Goal: Task Accomplishment & Management: Manage account settings

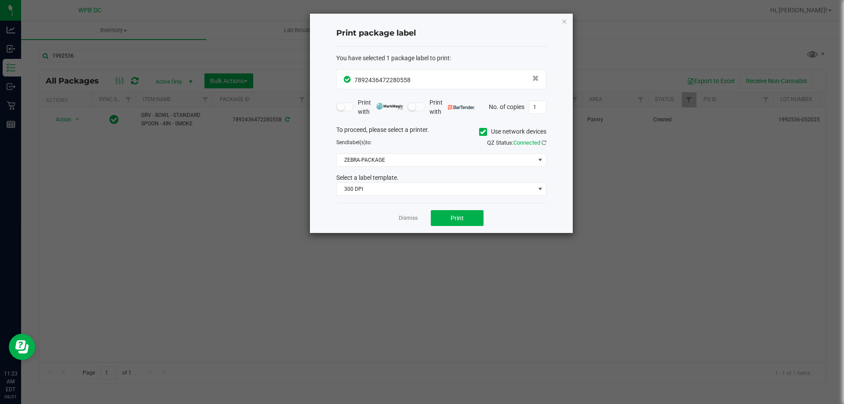
click at [416, 216] on link "Dismiss" at bounding box center [408, 218] width 19 height 7
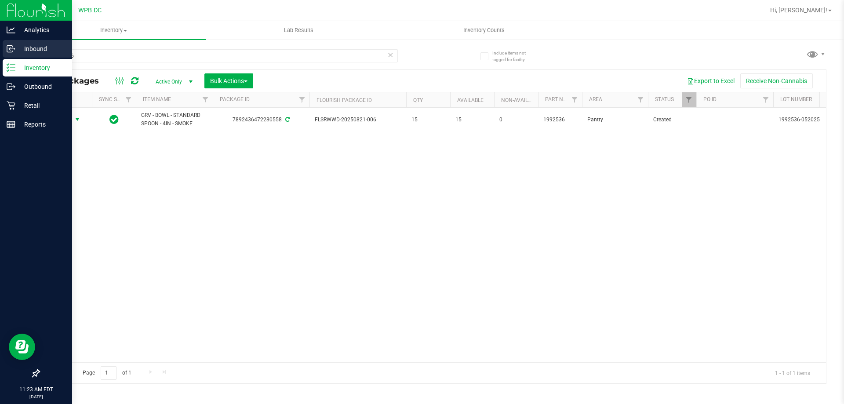
click at [26, 47] on p "Inbound" at bounding box center [41, 49] width 53 height 11
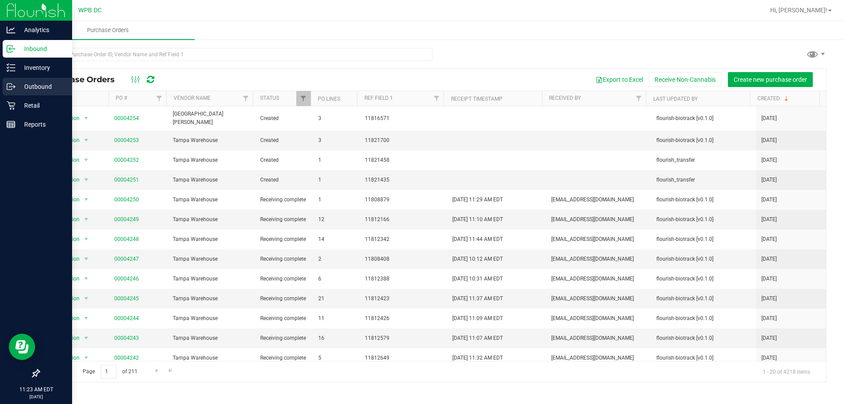
click at [27, 82] on p "Outbound" at bounding box center [41, 86] width 53 height 11
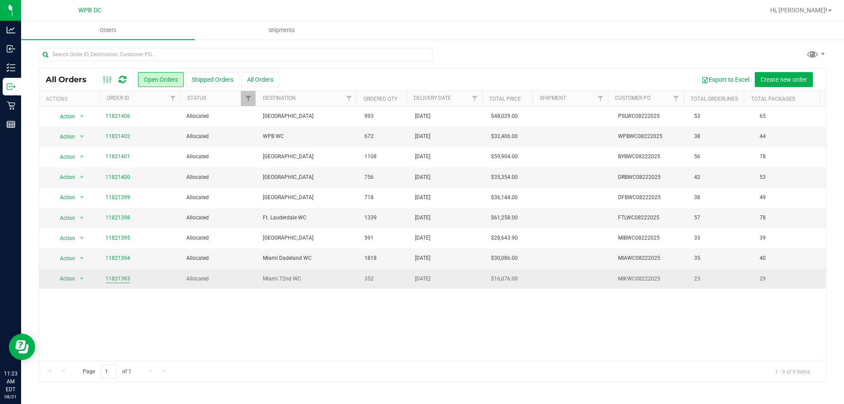
click at [120, 278] on link "11821393" at bounding box center [118, 279] width 25 height 8
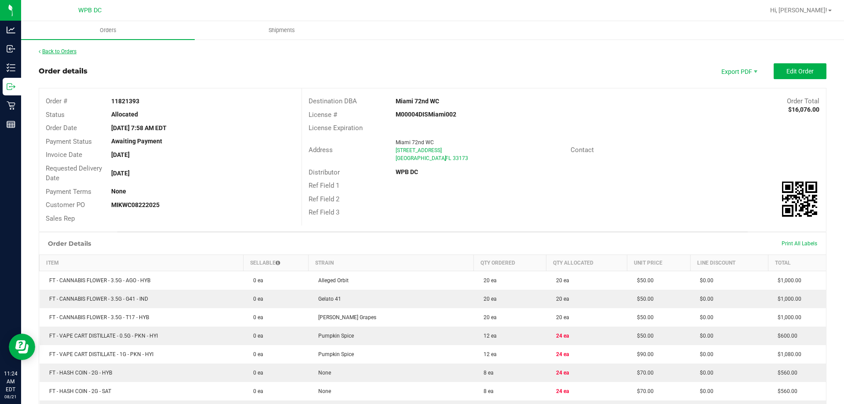
click at [51, 51] on link "Back to Orders" at bounding box center [58, 51] width 38 height 6
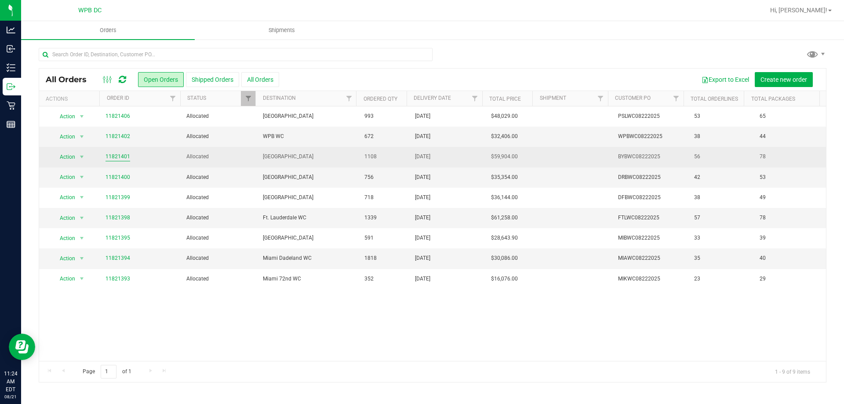
click at [122, 156] on link "11821401" at bounding box center [118, 157] width 25 height 8
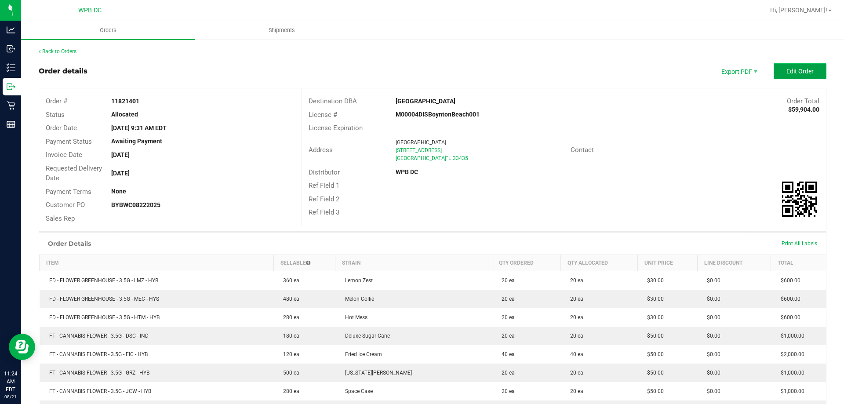
click at [787, 70] on span "Edit Order" at bounding box center [800, 71] width 27 height 7
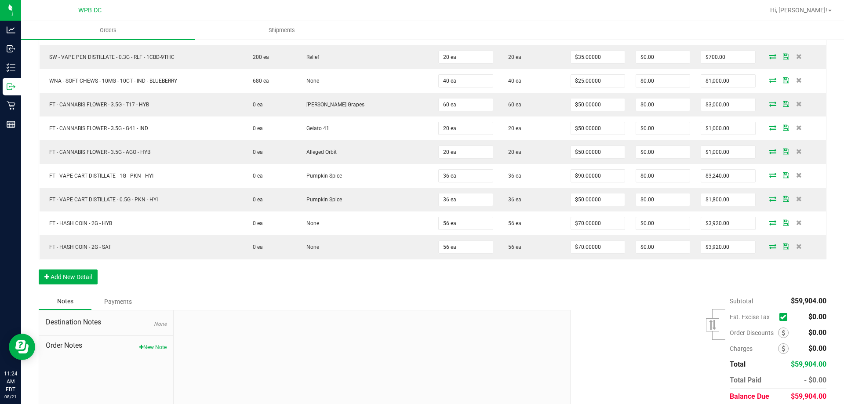
scroll to position [1397, 0]
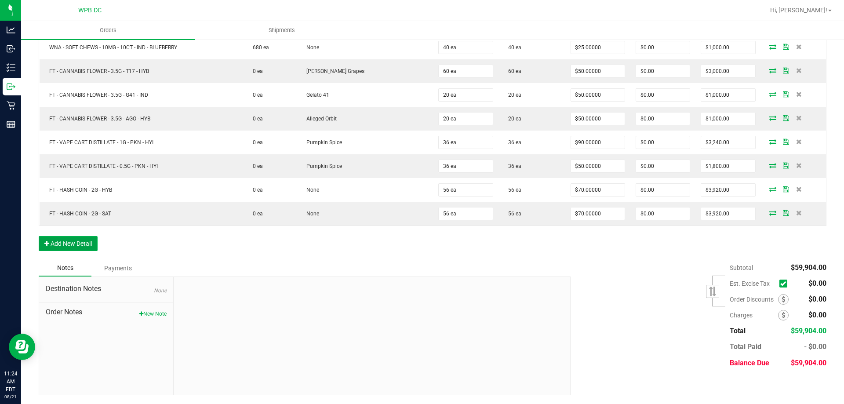
click at [80, 243] on button "Add New Detail" at bounding box center [68, 243] width 59 height 15
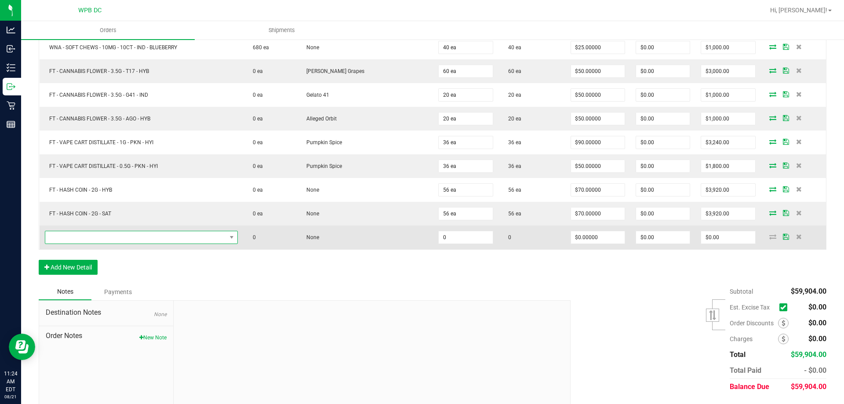
click at [91, 236] on span "NO DATA FOUND" at bounding box center [135, 237] width 181 height 12
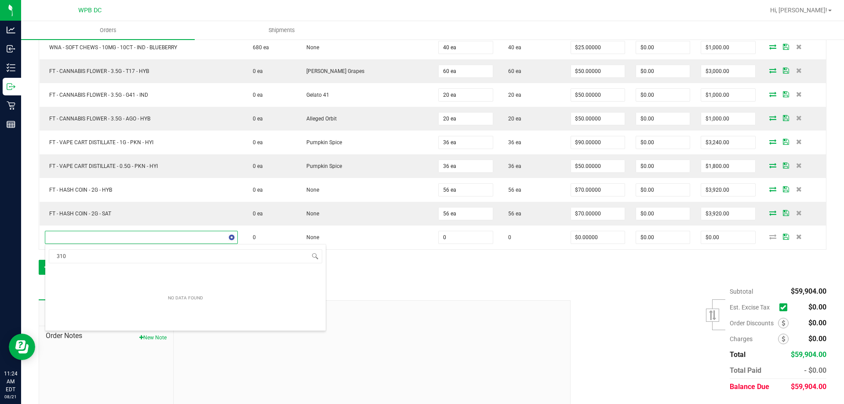
scroll to position [13, 190]
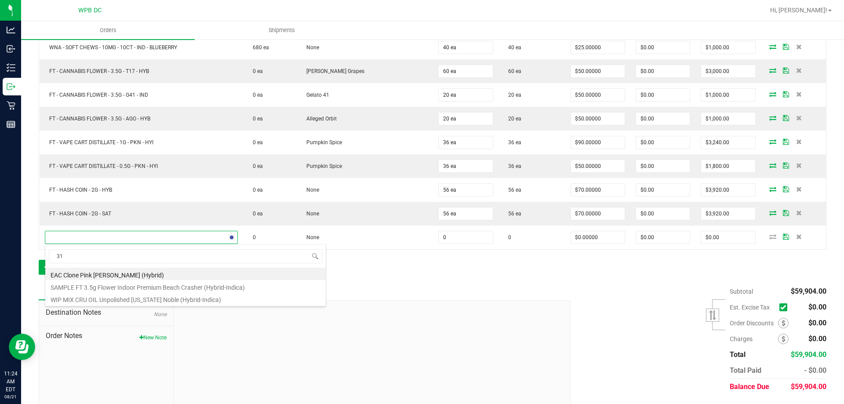
type input "3"
type input "sbag"
click at [181, 275] on li "SBag - White Paper Shopper w Handle Red THC Symbol" at bounding box center [185, 274] width 281 height 12
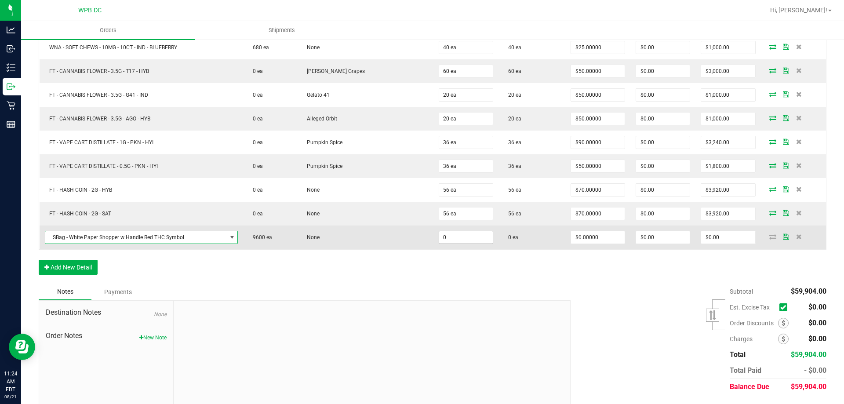
click at [460, 237] on input "0" at bounding box center [466, 237] width 54 height 12
type input "2400 ea"
click at [523, 248] on td "0 ea" at bounding box center [532, 238] width 67 height 24
click at [770, 238] on icon at bounding box center [773, 236] width 7 height 5
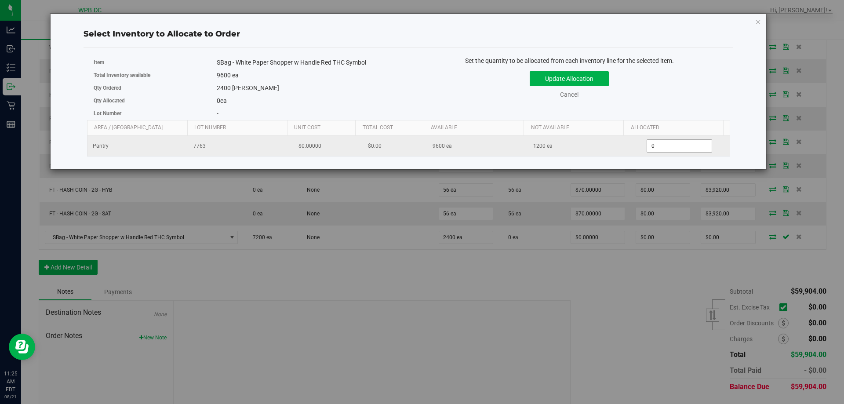
click at [657, 145] on span "0 0" at bounding box center [680, 145] width 66 height 13
click at [657, 145] on input "0" at bounding box center [679, 146] width 65 height 12
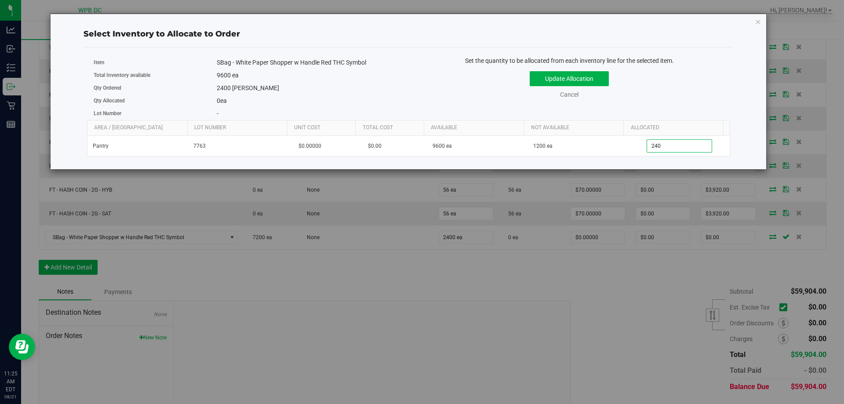
type input "2400"
type input "2,400"
click at [598, 84] on button "Update Allocation" at bounding box center [569, 78] width 79 height 15
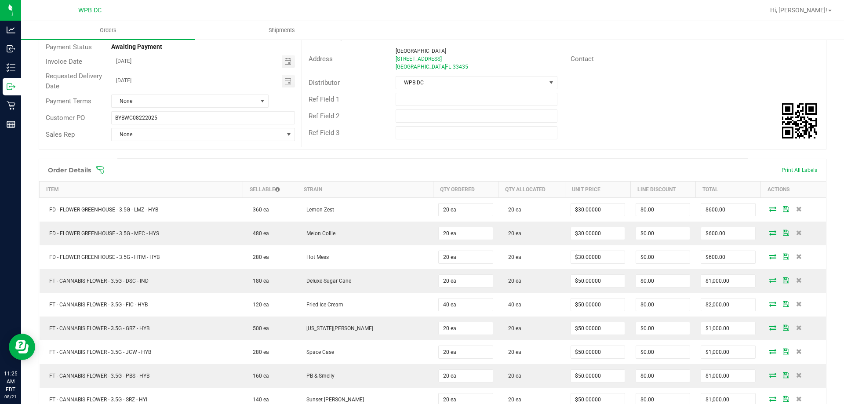
scroll to position [0, 0]
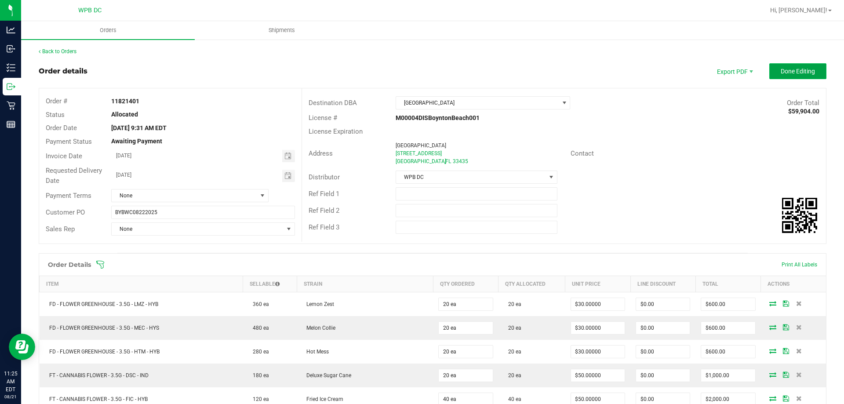
click at [774, 67] on button "Done Editing" at bounding box center [798, 71] width 57 height 16
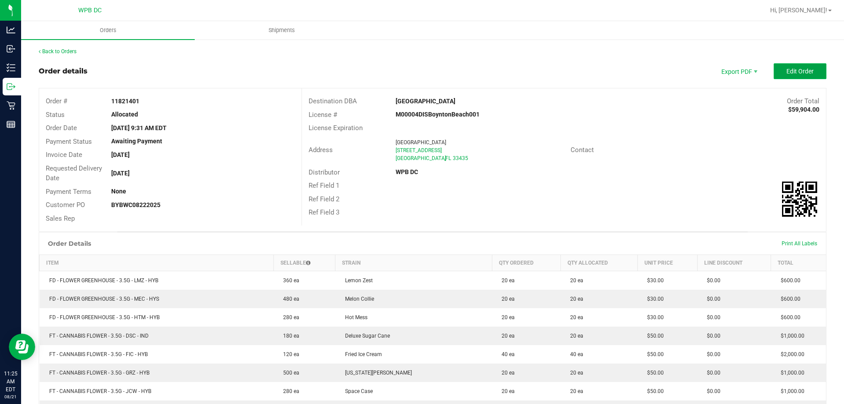
click at [787, 68] on span "Edit Order" at bounding box center [800, 71] width 27 height 7
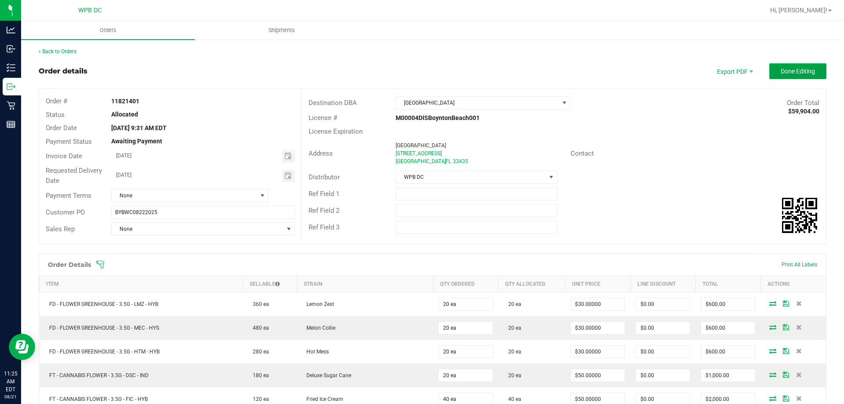
click at [793, 68] on span "Done Editing" at bounding box center [798, 71] width 34 height 7
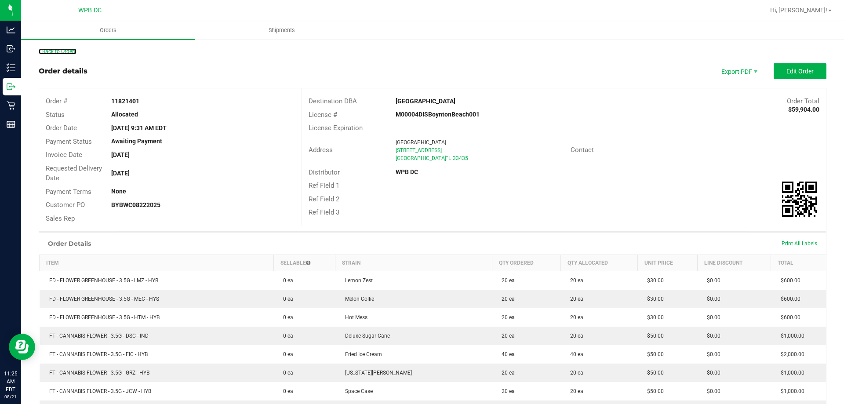
click at [61, 49] on link "Back to Orders" at bounding box center [58, 51] width 38 height 6
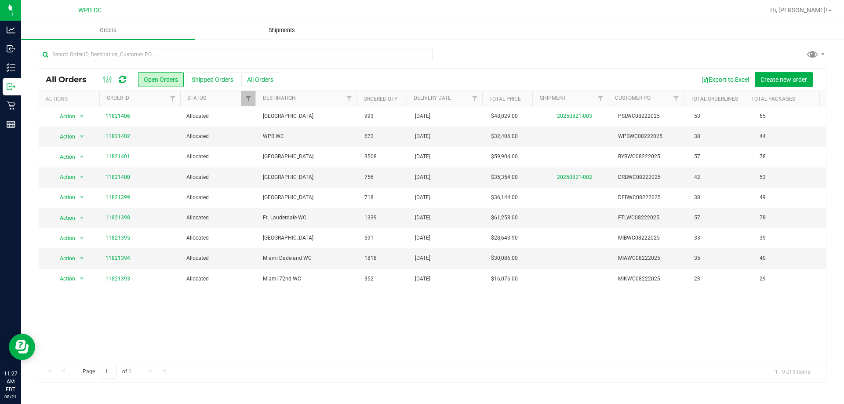
click at [283, 26] on span "Shipments" at bounding box center [282, 30] width 50 height 8
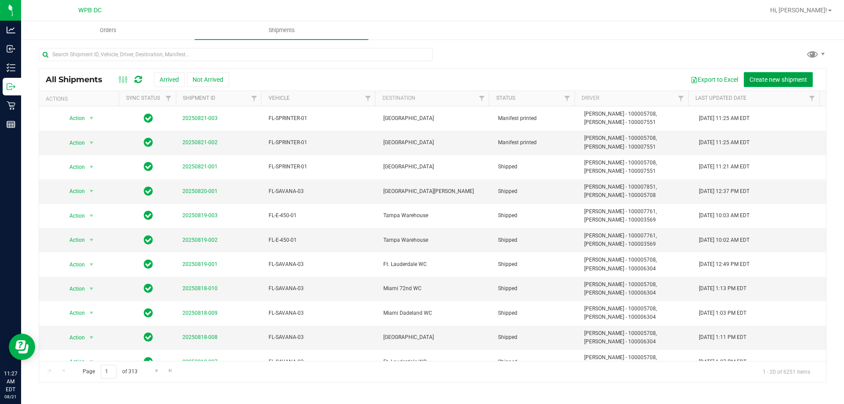
click at [774, 78] on span "Create new shipment" at bounding box center [779, 79] width 58 height 7
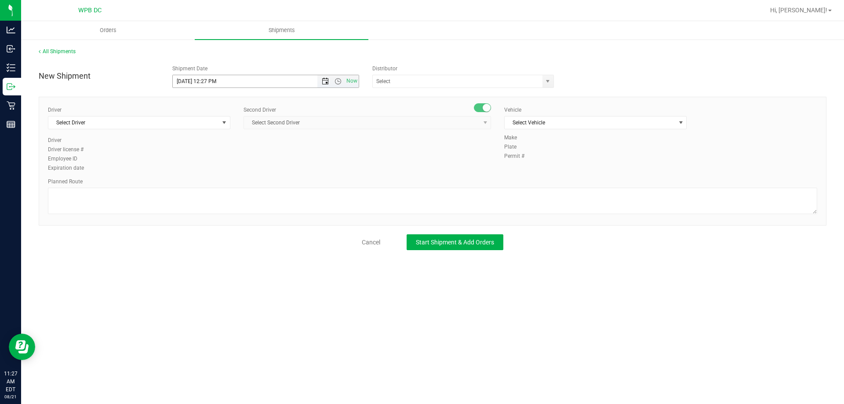
click at [326, 79] on span "Open the date view" at bounding box center [325, 81] width 7 height 7
click at [241, 170] on link "22" at bounding box center [244, 171] width 13 height 14
click at [326, 80] on span "Open the date view" at bounding box center [325, 81] width 7 height 7
click at [241, 170] on link "22" at bounding box center [244, 171] width 13 height 14
click at [339, 78] on span "Open the time view" at bounding box center [338, 81] width 7 height 7
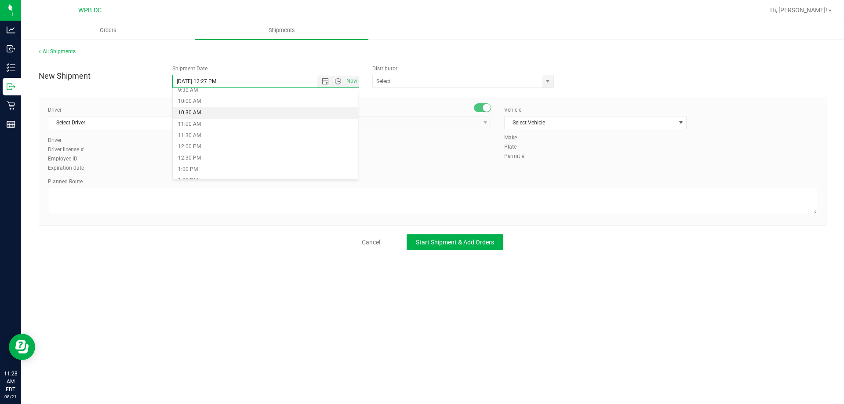
scroll to position [176, 0]
click at [189, 114] on li "8:30 AM" at bounding box center [266, 111] width 186 height 11
type input "[DATE] 8:30 AM"
click at [191, 120] on span "Select Driver" at bounding box center [133, 123] width 171 height 12
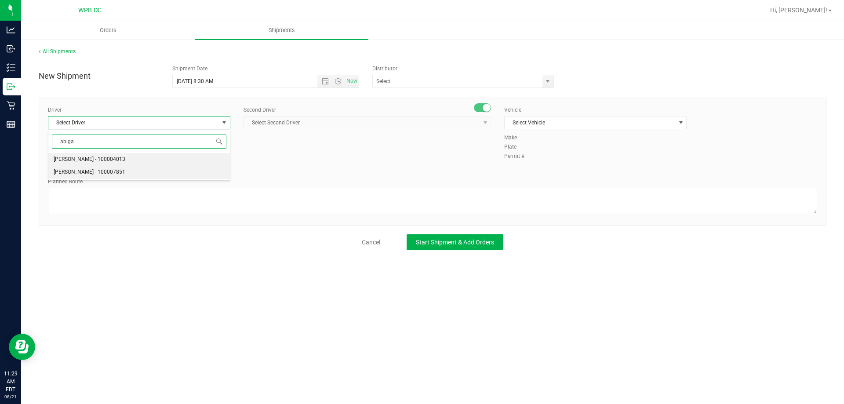
click at [90, 172] on span "[PERSON_NAME] - 100007851" at bounding box center [90, 172] width 72 height 11
type input "abiga"
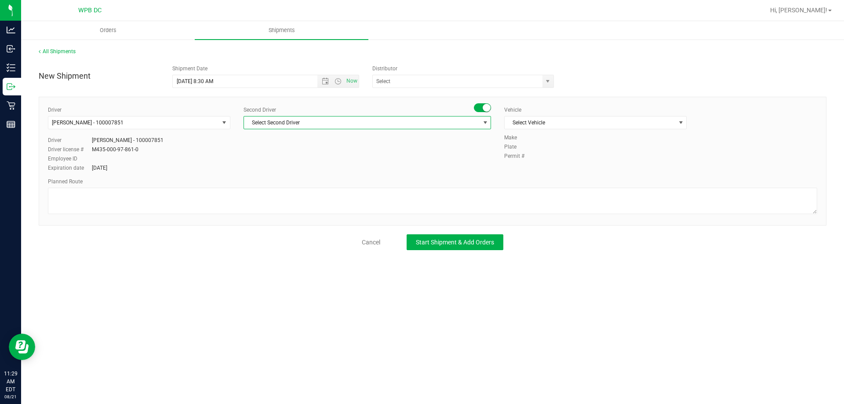
click at [282, 120] on span "Select Second Driver" at bounding box center [362, 123] width 236 height 12
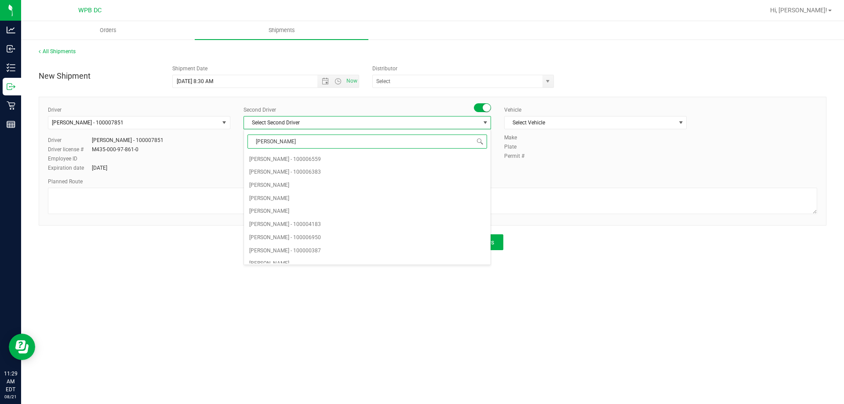
type input "[PERSON_NAME]"
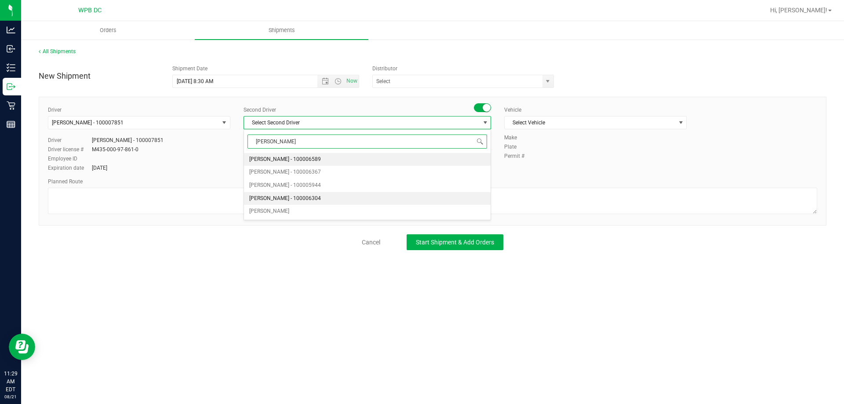
click at [288, 199] on span "[PERSON_NAME] - 100006304" at bounding box center [285, 198] width 72 height 11
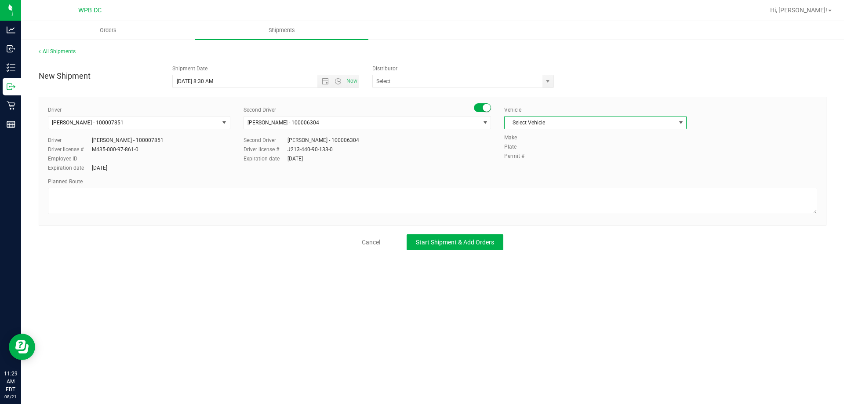
click at [542, 121] on span "Select Vehicle" at bounding box center [590, 123] width 171 height 12
click at [491, 81] on input "text" at bounding box center [455, 81] width 164 height 12
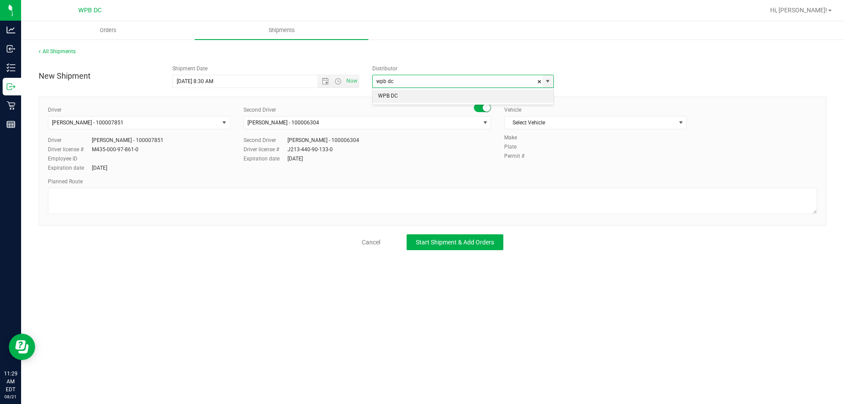
click at [409, 93] on li "WPB DC" at bounding box center [463, 96] width 181 height 13
type input "WPB DC"
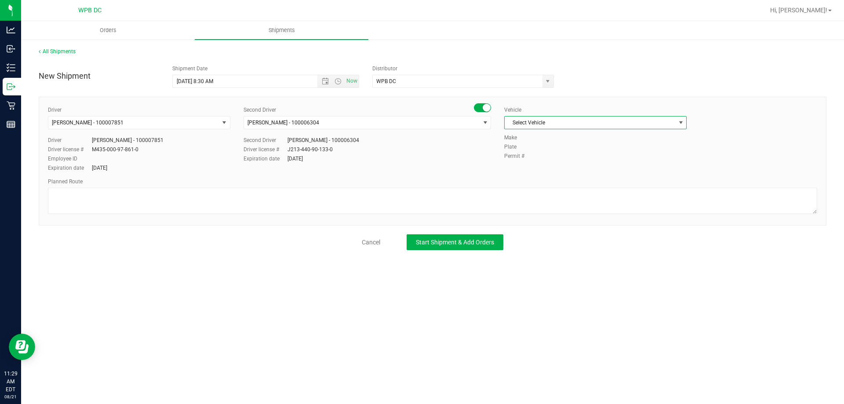
click at [561, 128] on span "Select Vehicle" at bounding box center [590, 123] width 171 height 12
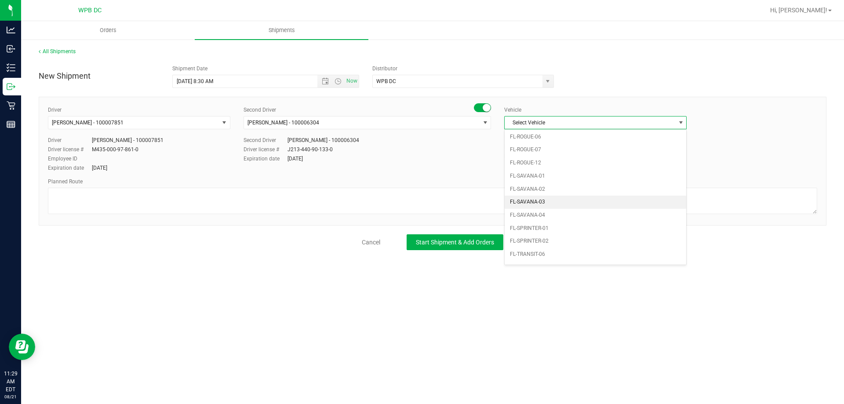
click at [548, 201] on li "FL-SAVANA-03" at bounding box center [596, 202] width 182 height 13
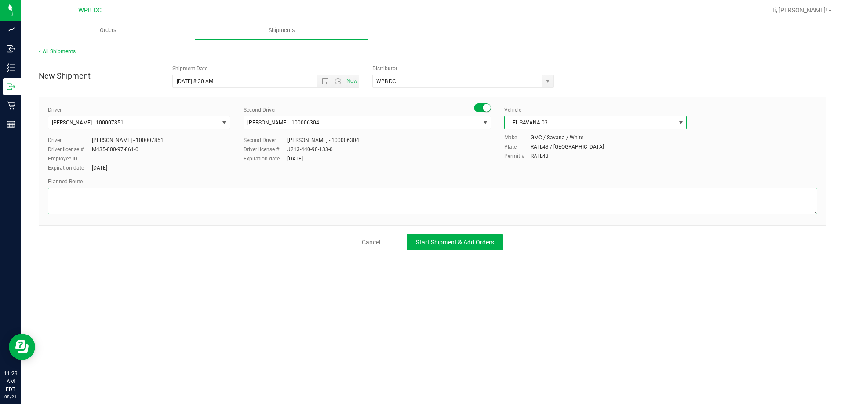
click at [70, 191] on textarea at bounding box center [433, 201] width 770 height 26
type textarea "m"
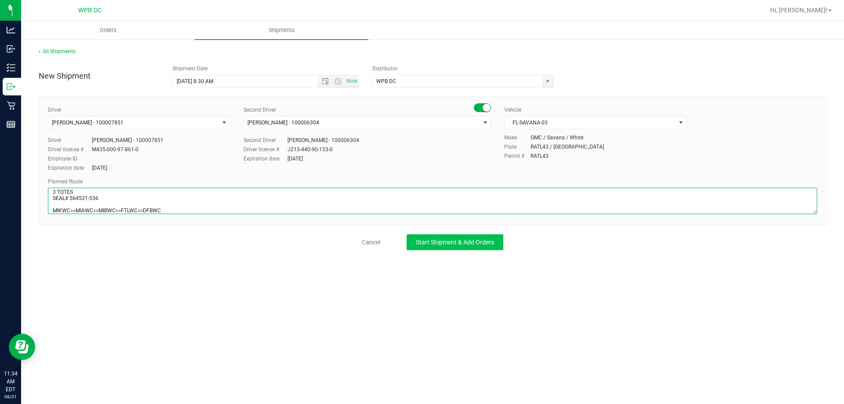
type textarea "MIK WC 3 TOTES SEAL# 564531-536 MIKWC>>MIAWC>>MIBWC>>FTLWC>>DFBWC"
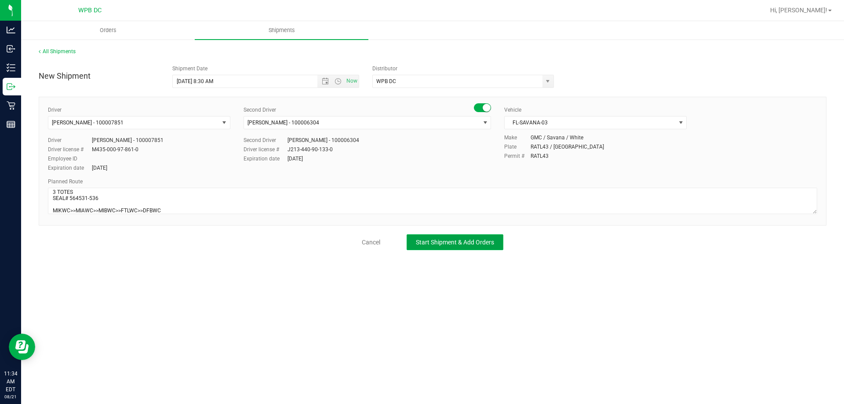
click at [463, 242] on span "Start Shipment & Add Orders" at bounding box center [455, 242] width 78 height 7
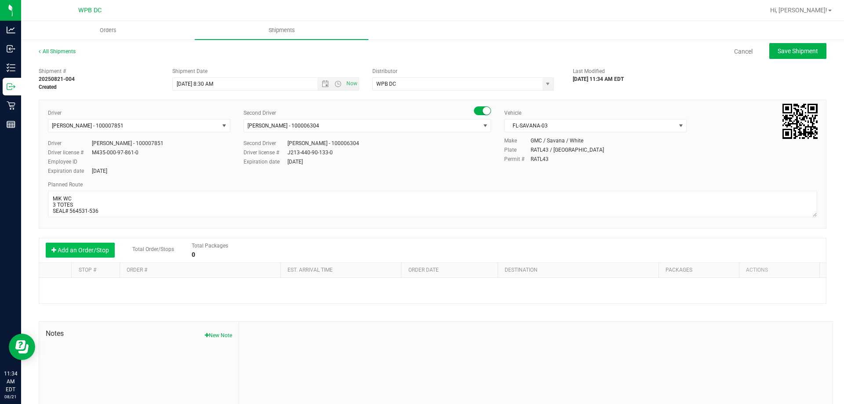
click at [94, 246] on button "Add an Order/Stop" at bounding box center [80, 250] width 69 height 15
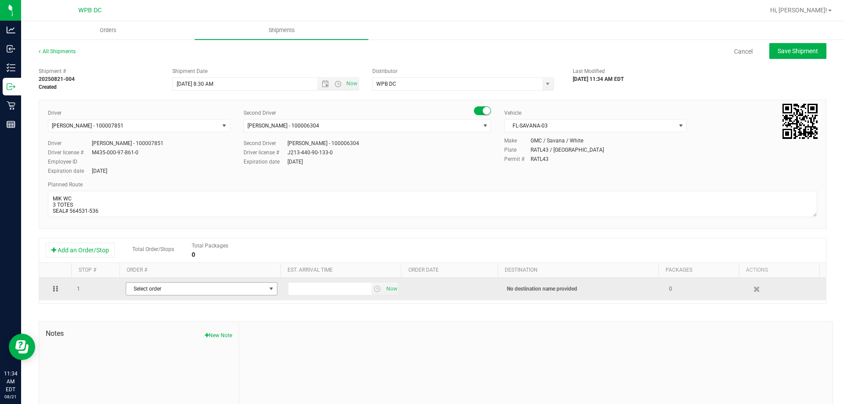
click at [194, 292] on span "Select order" at bounding box center [196, 289] width 140 height 12
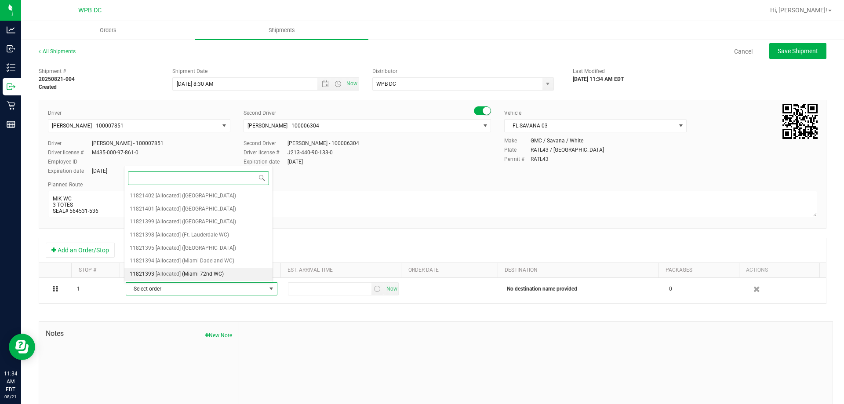
click at [199, 276] on span "(Miami 72nd WC)" at bounding box center [203, 274] width 42 height 11
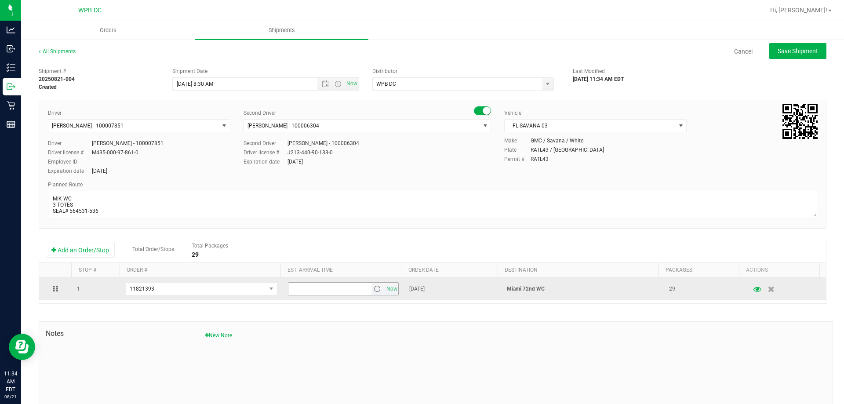
click at [374, 288] on span "select" at bounding box center [377, 288] width 7 height 7
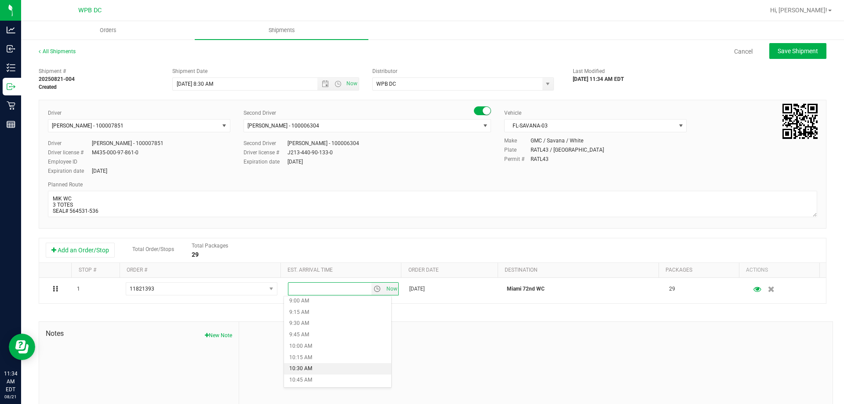
scroll to position [396, 0]
click at [313, 356] on li "10:00 AM" at bounding box center [337, 359] width 107 height 11
click at [808, 48] on span "Save Shipment" at bounding box center [798, 50] width 40 height 7
type input "[DATE] 12:30 PM"
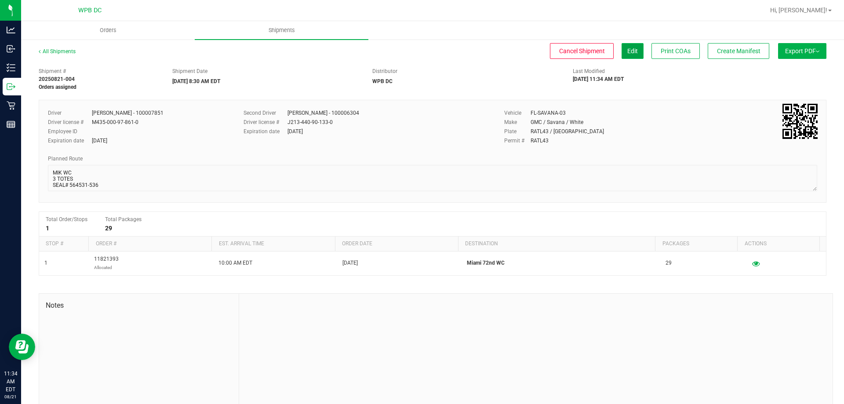
click at [629, 53] on span "Edit" at bounding box center [633, 50] width 11 height 7
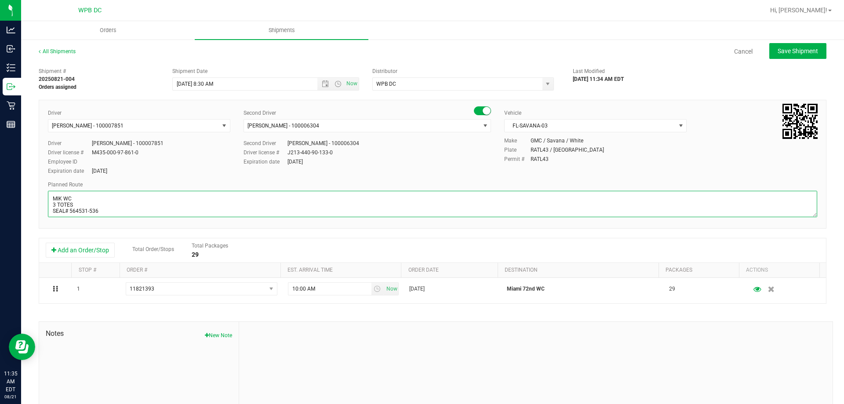
click at [119, 206] on textarea at bounding box center [433, 204] width 770 height 26
click at [109, 210] on textarea at bounding box center [433, 204] width 770 height 26
type textarea "MIK WC 3 TOTES SEAL# 564531-536 **HASH COINS** MIKWC>>MIAWC>>MIBWC>>FTLWC>>DFBWC"
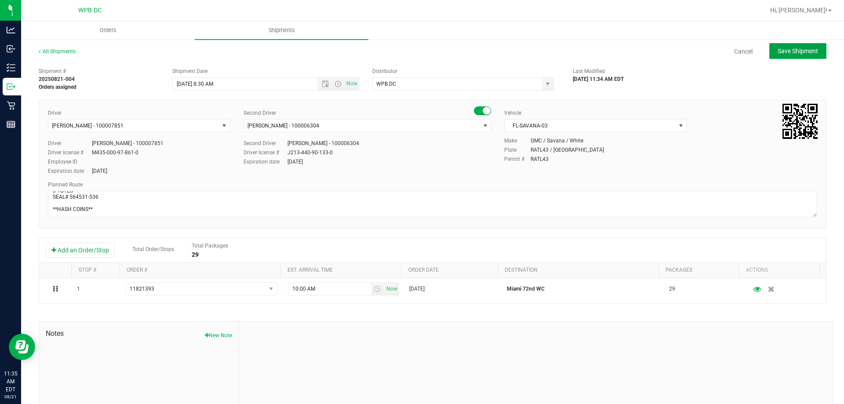
click at [787, 56] on button "Save Shipment" at bounding box center [798, 51] width 57 height 16
type input "[DATE] 12:30 PM"
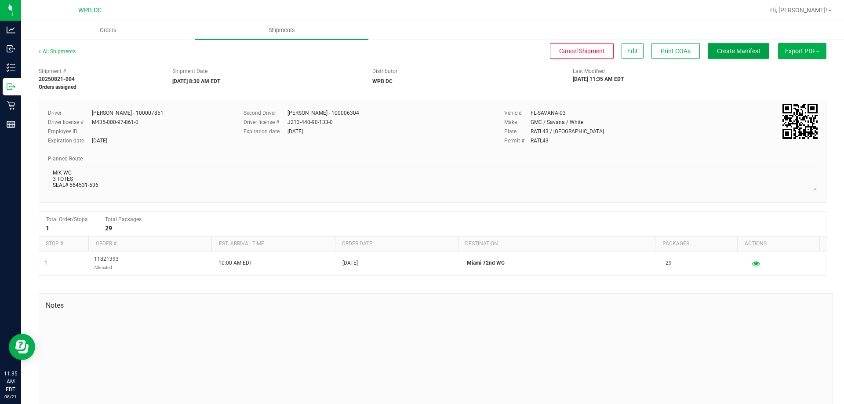
click at [734, 47] on span "Create Manifest" at bounding box center [739, 50] width 44 height 7
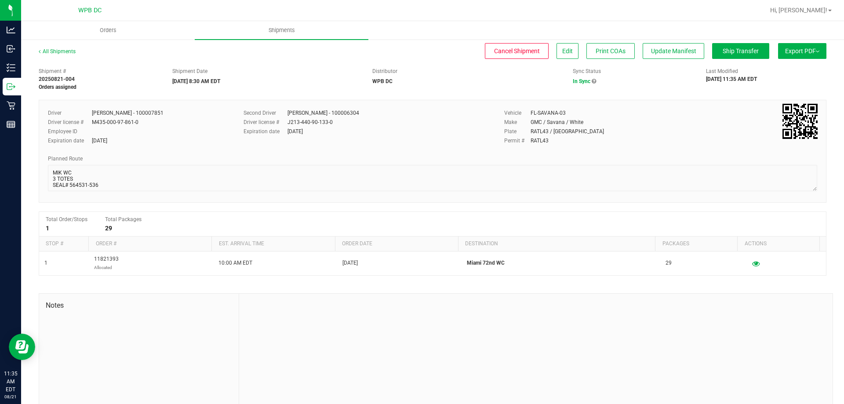
click at [803, 50] on button "Export PDF" at bounding box center [802, 51] width 48 height 16
click at [796, 69] on span "Manifest by Package ID" at bounding box center [790, 70] width 56 height 6
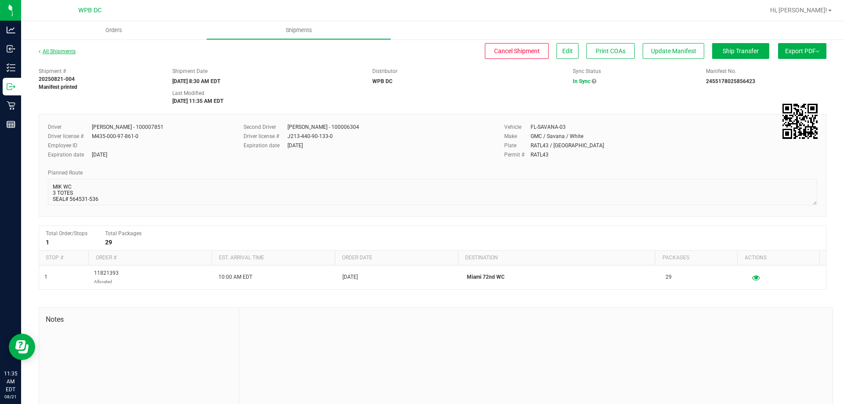
click at [54, 50] on link "All Shipments" at bounding box center [57, 51] width 37 height 6
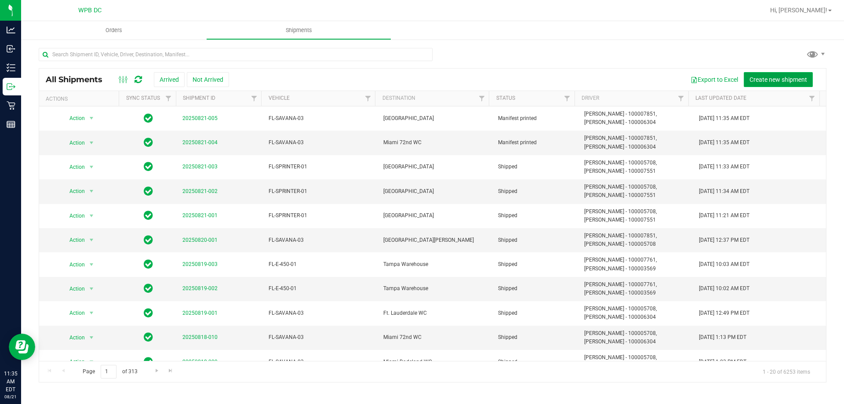
click at [790, 73] on button "Create new shipment" at bounding box center [778, 79] width 69 height 15
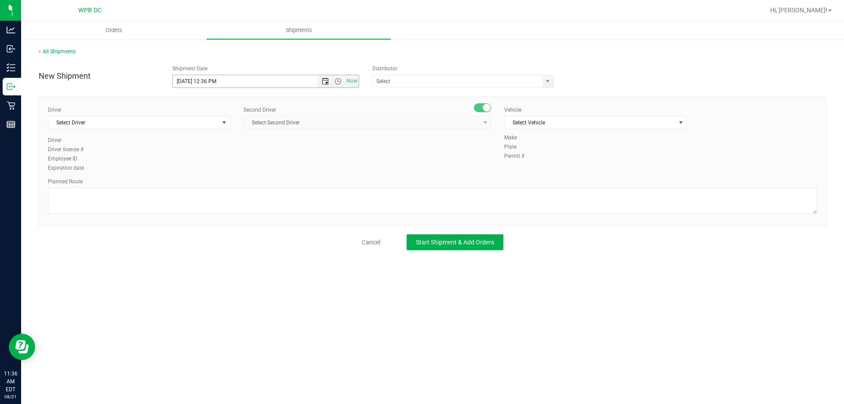
click at [324, 81] on span "Open the date view" at bounding box center [325, 81] width 7 height 7
click at [242, 169] on link "22" at bounding box center [244, 171] width 13 height 14
click at [337, 80] on span "Open the time view" at bounding box center [338, 81] width 7 height 7
click at [190, 154] on li "8:30 AM" at bounding box center [266, 155] width 186 height 11
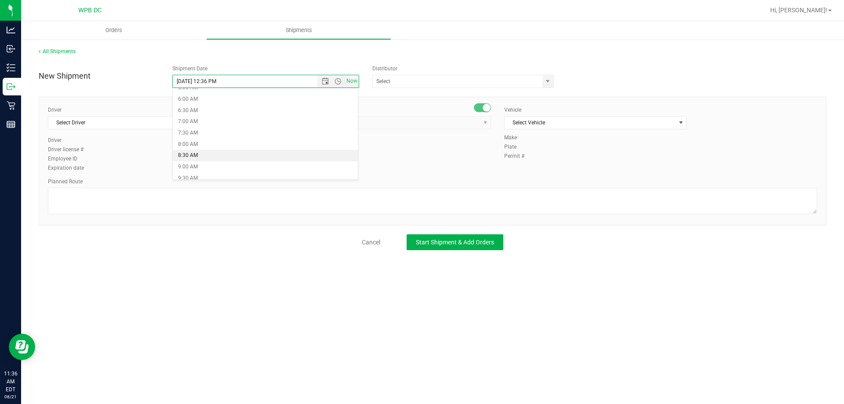
type input "[DATE] 8:30 AM"
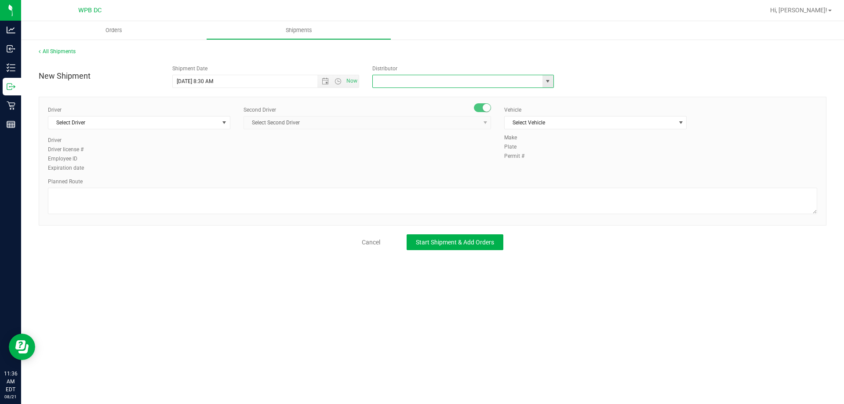
click at [405, 79] on input "text" at bounding box center [455, 81] width 164 height 12
click at [411, 101] on li "WPB DC" at bounding box center [463, 96] width 181 height 13
type input "WPB DC"
click at [168, 119] on span "Select Driver" at bounding box center [133, 123] width 171 height 12
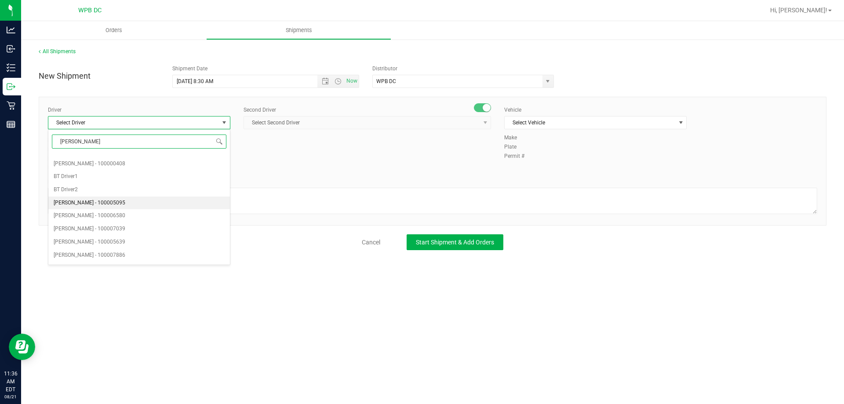
scroll to position [0, 0]
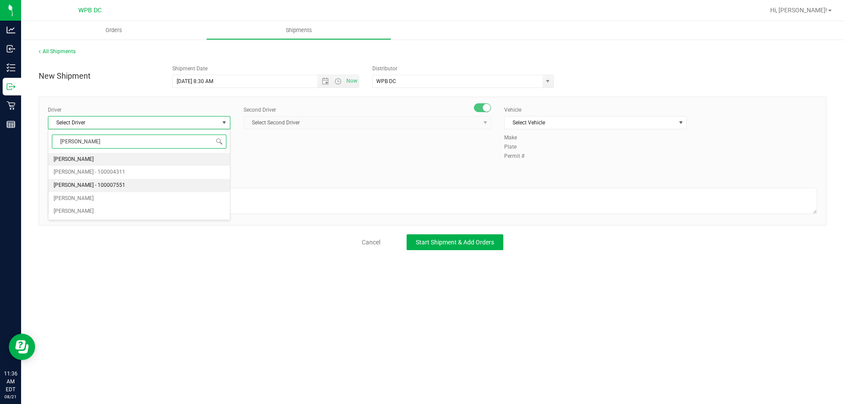
click at [127, 182] on li "[PERSON_NAME] - 100007551" at bounding box center [139, 185] width 182 height 13
type input "[PERSON_NAME]"
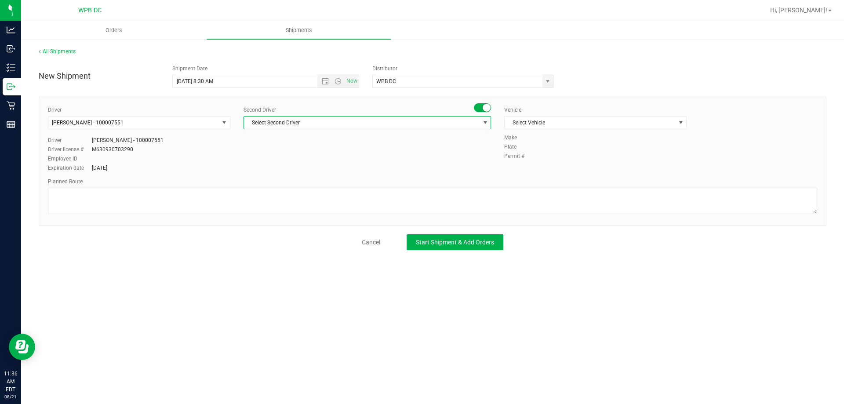
click at [345, 119] on span "Select Second Driver" at bounding box center [362, 123] width 236 height 12
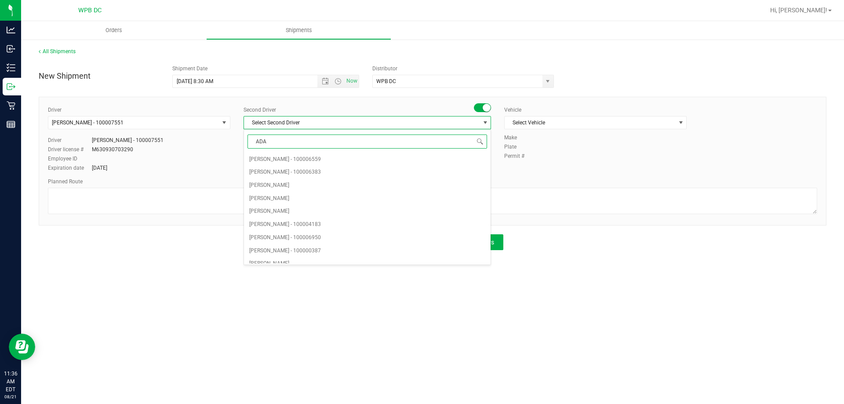
type input "[PERSON_NAME]"
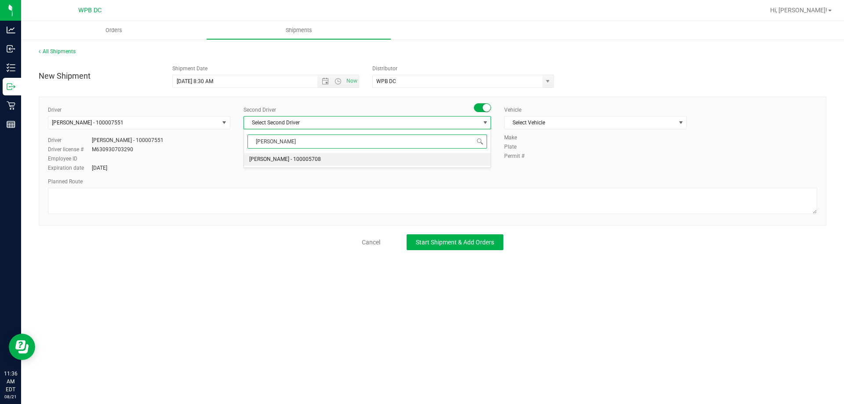
click at [334, 159] on li "[PERSON_NAME] - 100005708" at bounding box center [367, 159] width 247 height 13
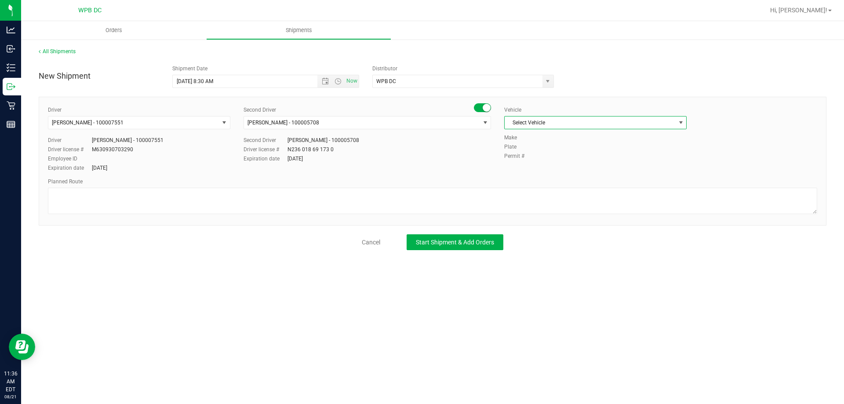
click at [552, 124] on span "Select Vehicle" at bounding box center [590, 123] width 171 height 12
click at [541, 136] on li "FL-SPRINTER-01" at bounding box center [596, 132] width 182 height 13
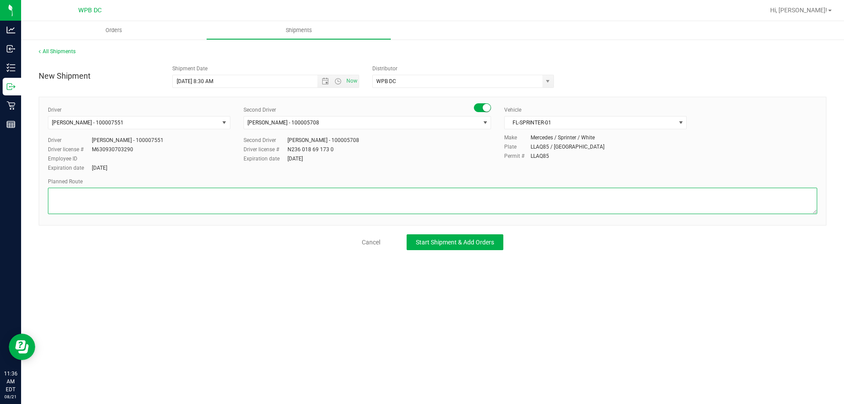
click at [88, 194] on textarea at bounding box center [433, 201] width 770 height 26
type textarea "WPB WC 4 TOTES SEAL# 564511-518 **HARDWARE** **HASH COINS** PSLWC>>NPBWC>>WPBWC…"
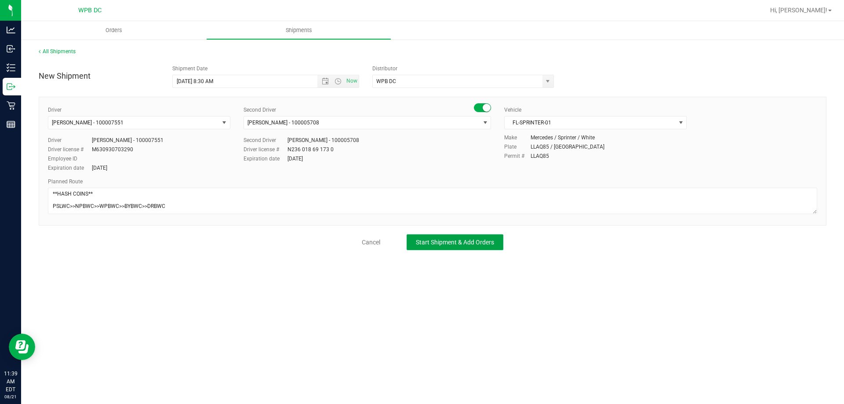
click at [422, 244] on span "Start Shipment & Add Orders" at bounding box center [455, 242] width 78 height 7
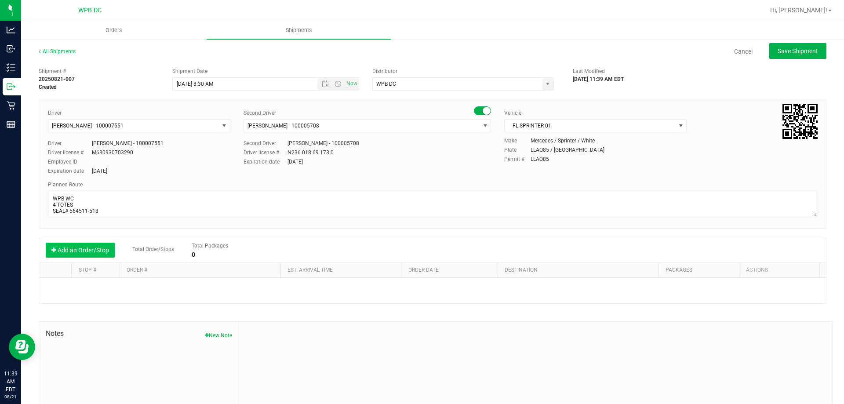
click at [86, 249] on button "Add an Order/Stop" at bounding box center [80, 250] width 69 height 15
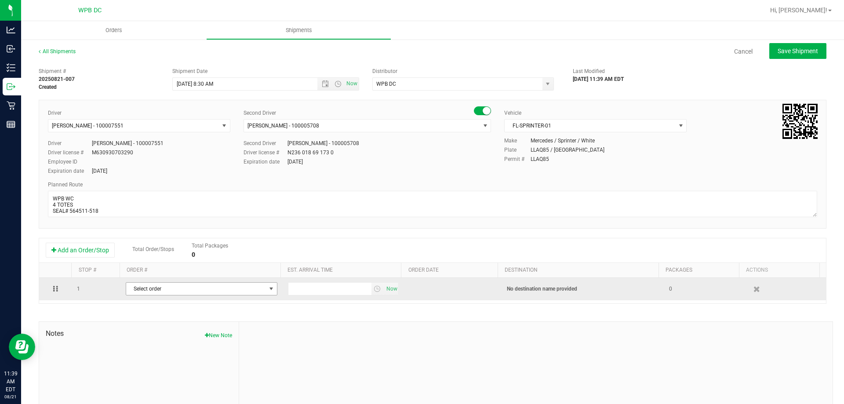
click at [241, 292] on span "Select order" at bounding box center [196, 289] width 140 height 12
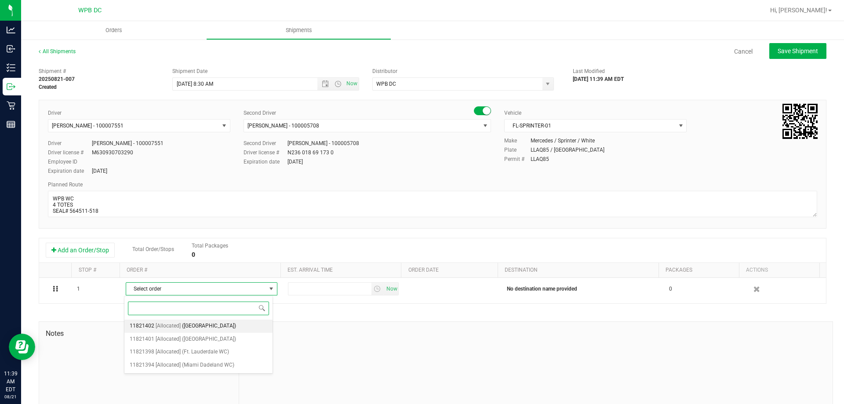
click at [230, 325] on span "([GEOGRAPHIC_DATA])" at bounding box center [209, 326] width 54 height 11
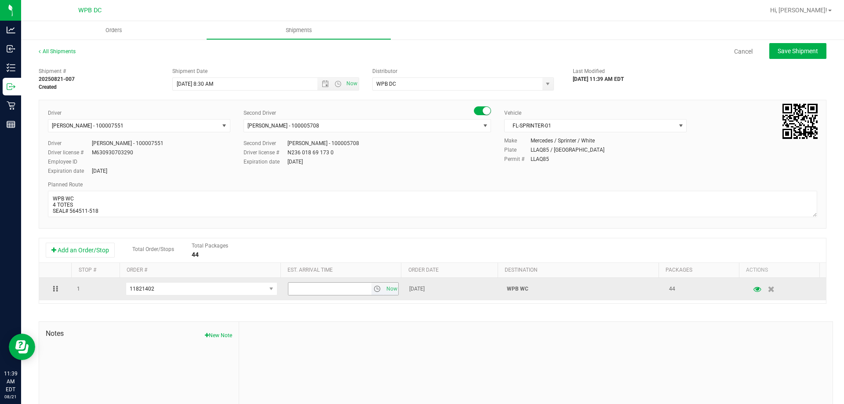
click at [375, 289] on span "select" at bounding box center [377, 288] width 7 height 7
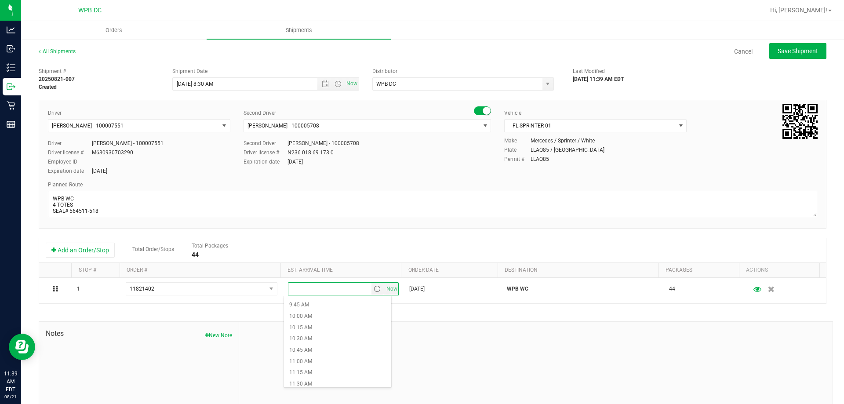
scroll to position [440, 0]
click at [306, 361] on li "11:00 AM" at bounding box center [337, 361] width 107 height 11
click at [789, 50] on span "Save Shipment" at bounding box center [798, 50] width 40 height 7
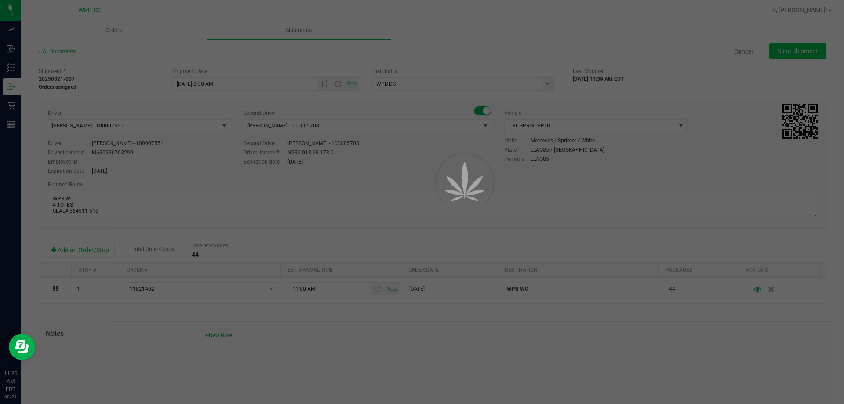
type input "[DATE] 12:30 PM"
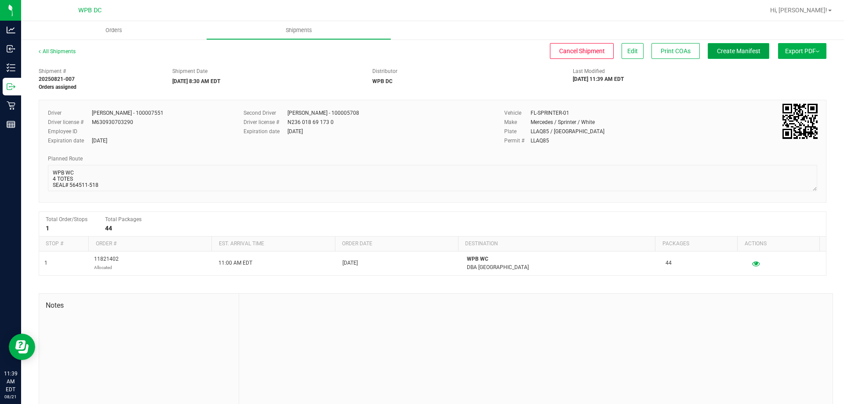
click at [717, 50] on span "Create Manifest" at bounding box center [739, 50] width 44 height 7
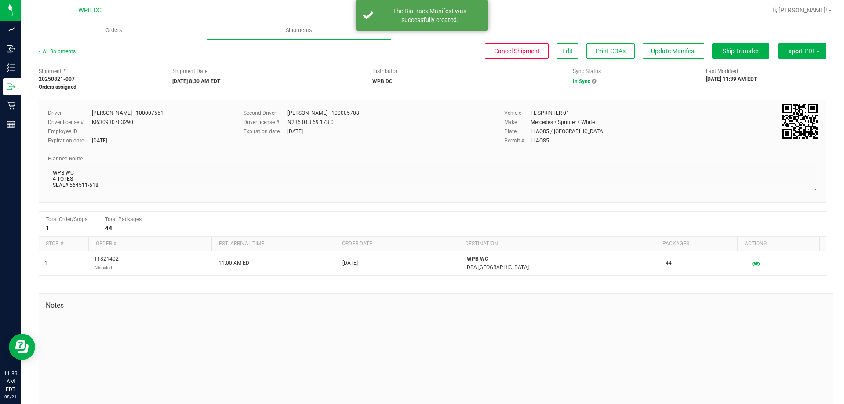
click at [806, 51] on button "Export PDF" at bounding box center [802, 51] width 48 height 16
click at [793, 67] on span "Manifest by Package ID" at bounding box center [790, 70] width 56 height 6
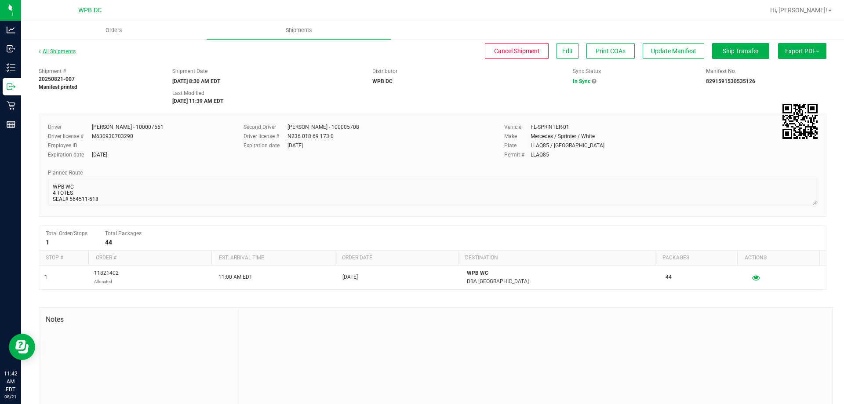
click at [64, 51] on link "All Shipments" at bounding box center [57, 51] width 37 height 6
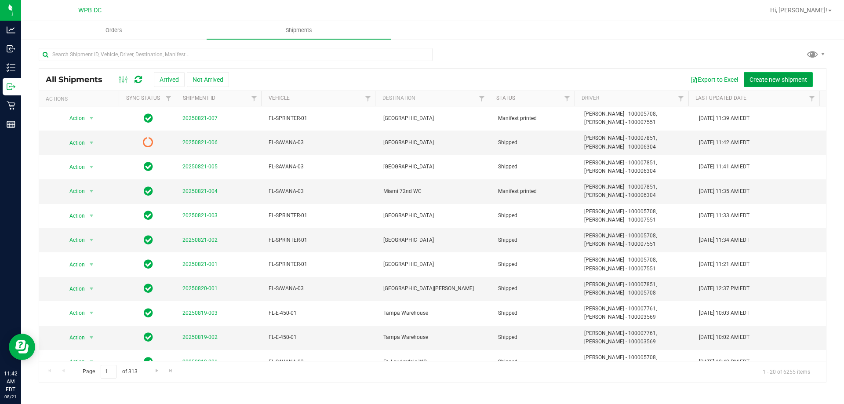
click at [795, 79] on span "Create new shipment" at bounding box center [779, 79] width 58 height 7
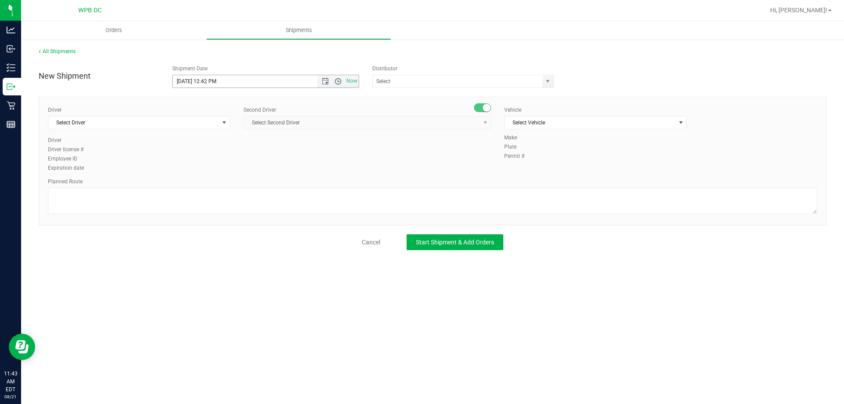
click at [336, 81] on span "Open the time view" at bounding box center [338, 81] width 7 height 7
click at [323, 82] on span "Open the date view" at bounding box center [325, 81] width 7 height 7
click at [246, 171] on link "22" at bounding box center [244, 171] width 13 height 14
click at [340, 80] on span "Open the time view" at bounding box center [338, 81] width 7 height 7
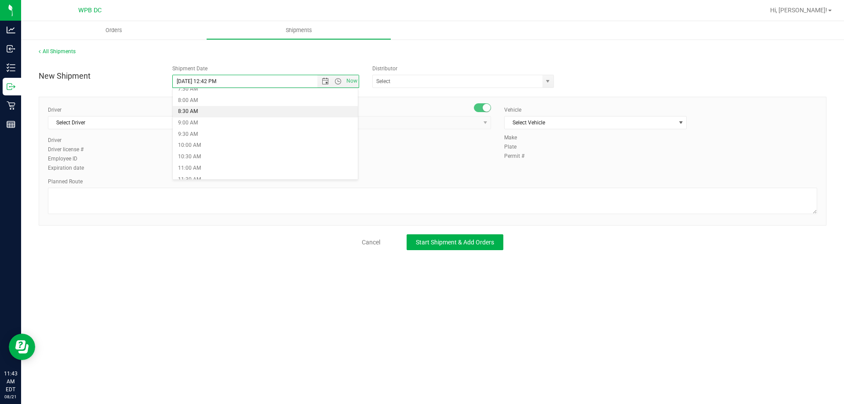
click at [189, 111] on li "8:30 AM" at bounding box center [266, 111] width 186 height 11
type input "[DATE] 8:30 AM"
click at [470, 79] on input "text" at bounding box center [455, 81] width 164 height 12
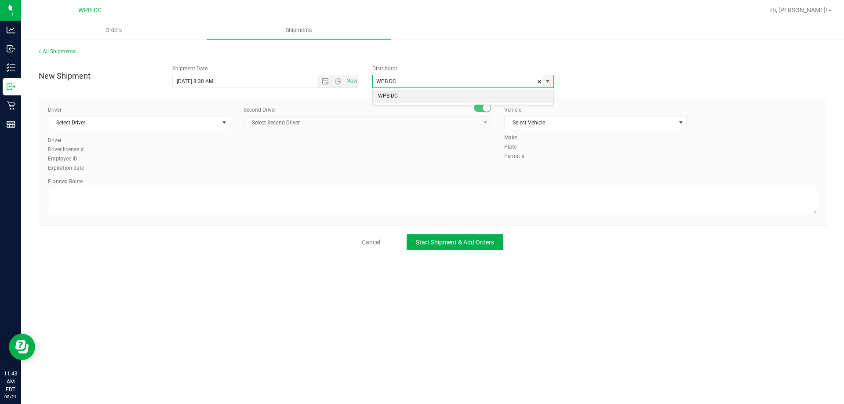
click at [476, 98] on li "WPB DC" at bounding box center [463, 96] width 181 height 13
type input "WPB DC"
click at [180, 121] on span "Select Driver" at bounding box center [133, 123] width 171 height 12
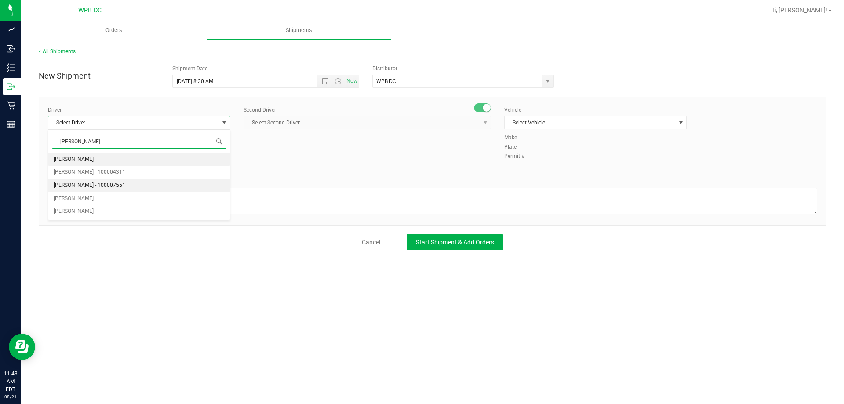
drag, startPoint x: 112, startPoint y: 183, endPoint x: 217, endPoint y: 135, distance: 115.9
click at [119, 179] on li "[PERSON_NAME] - 100007551" at bounding box center [139, 185] width 182 height 13
type input "[PERSON_NAME]"
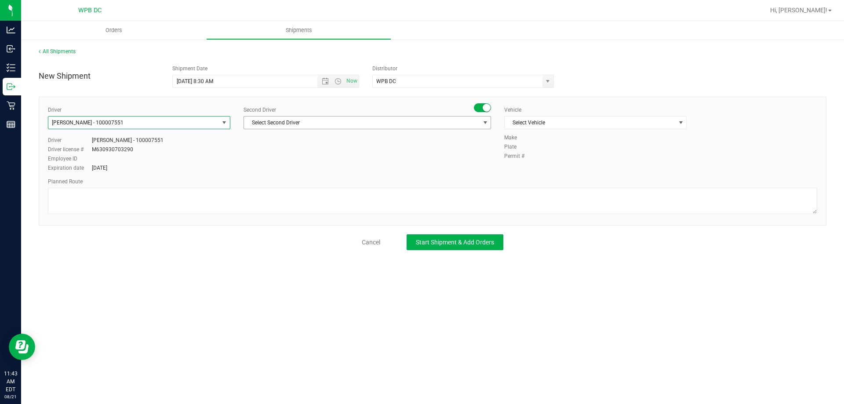
click at [268, 121] on span "Select Second Driver" at bounding box center [362, 123] width 236 height 12
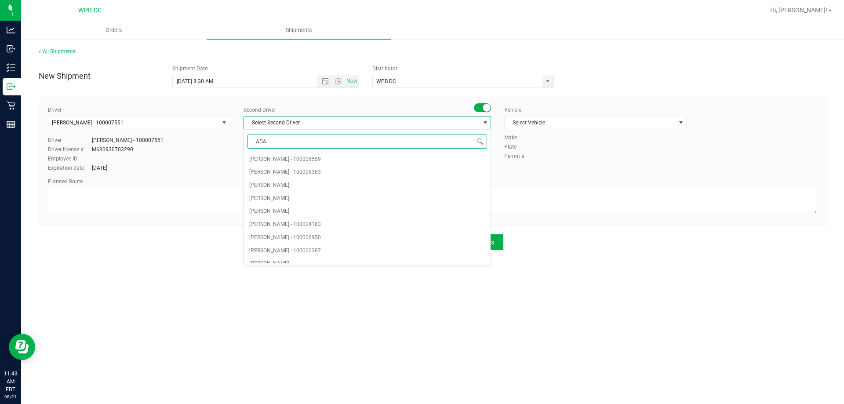
type input "[PERSON_NAME]"
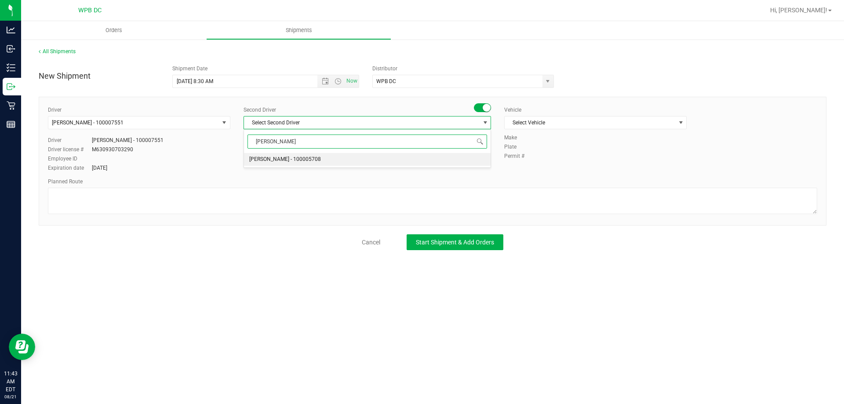
click at [299, 161] on span "[PERSON_NAME] - 100005708" at bounding box center [285, 159] width 72 height 11
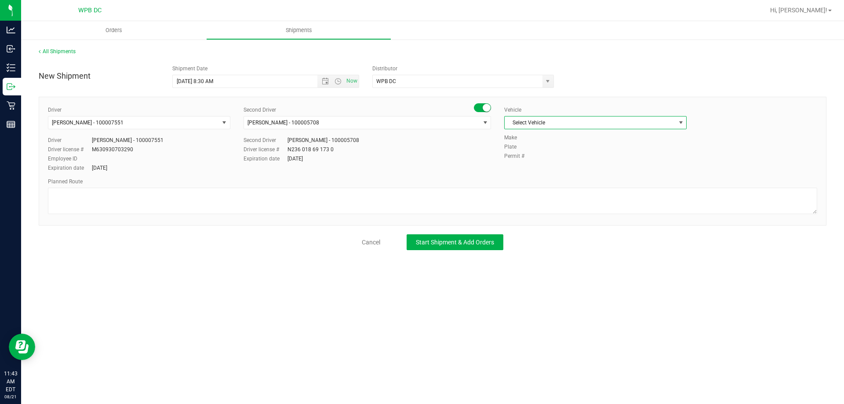
click at [646, 124] on span "Select Vehicle" at bounding box center [590, 123] width 171 height 12
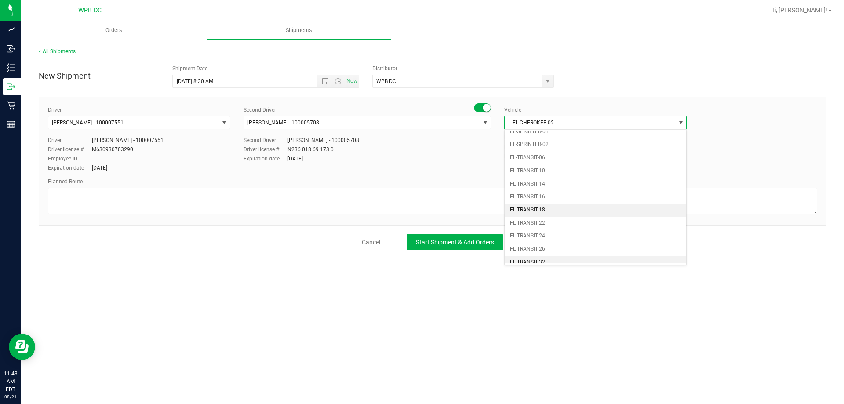
scroll to position [449, 0]
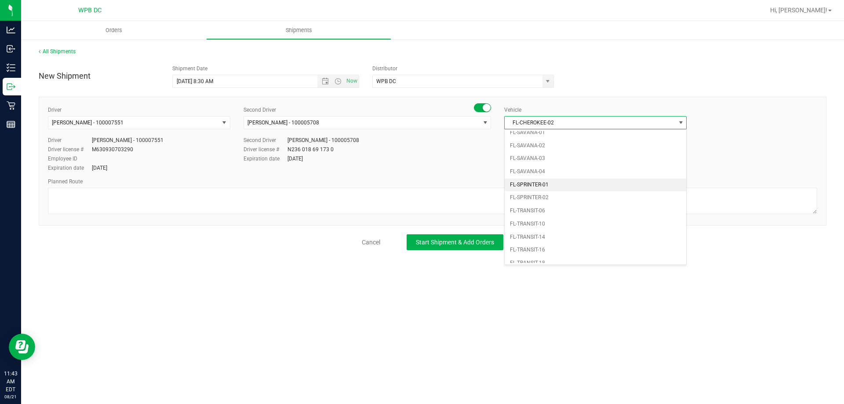
click at [544, 183] on li "FL-SPRINTER-01" at bounding box center [596, 185] width 182 height 13
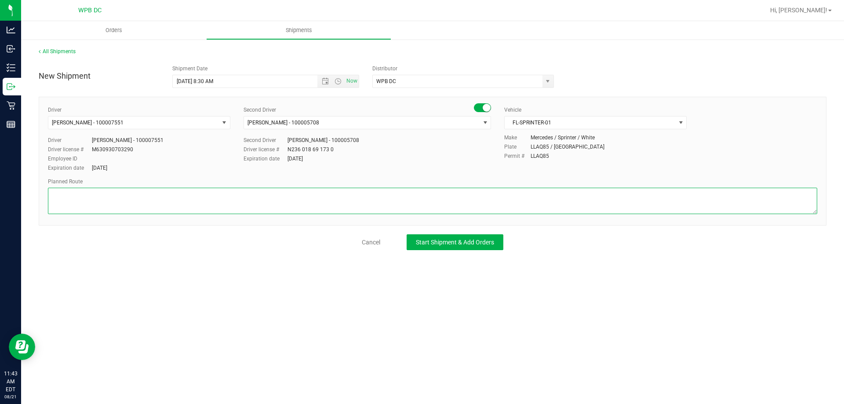
click at [106, 194] on textarea at bounding box center [433, 201] width 770 height 26
type textarea "BYB WC 5 TOTES SEAL# 564898-907 **HASH COINS** **SMALL BAGS** **BADGE** **PHYSI…"
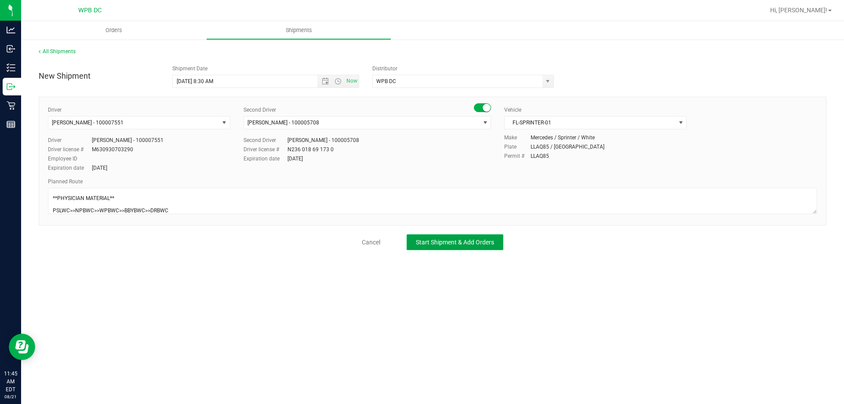
click at [433, 239] on span "Start Shipment & Add Orders" at bounding box center [455, 242] width 78 height 7
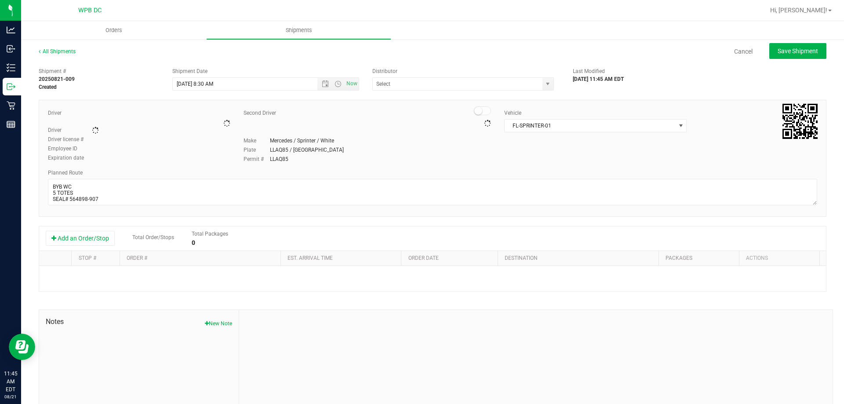
type input "WPB DC"
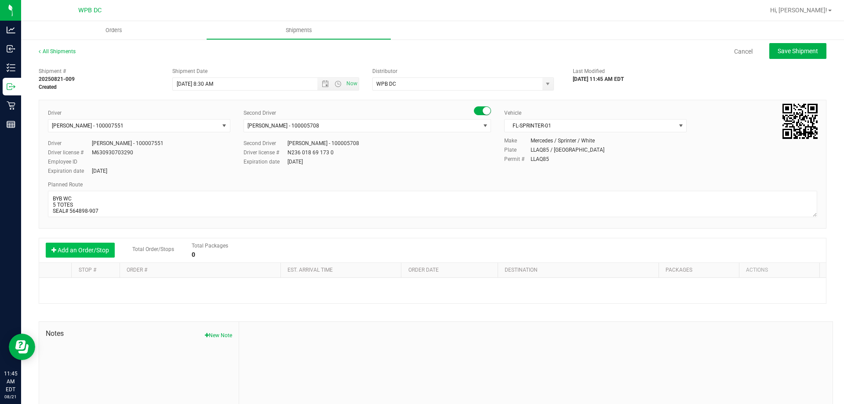
click at [83, 255] on button "Add an Order/Stop" at bounding box center [80, 250] width 69 height 15
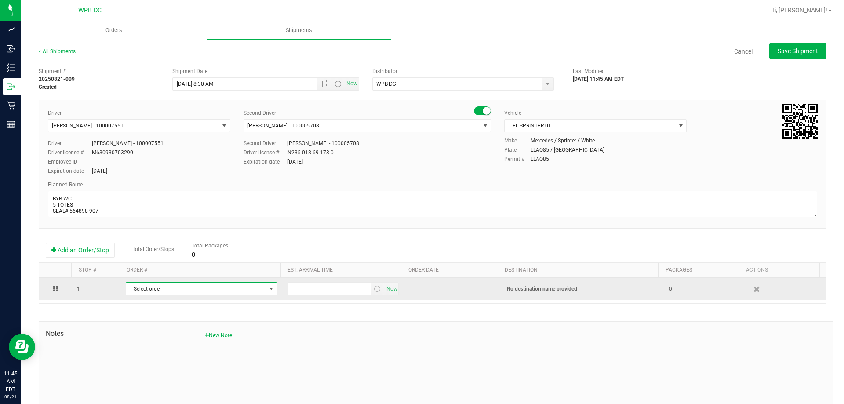
click at [167, 288] on span "Select order" at bounding box center [196, 289] width 140 height 12
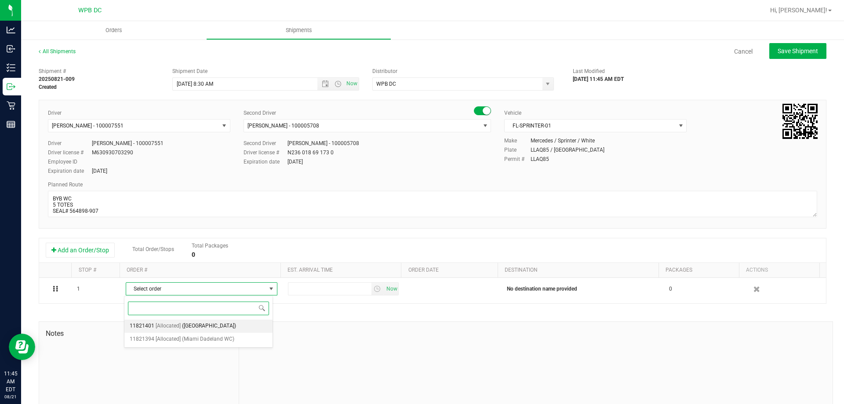
click at [201, 323] on span "([GEOGRAPHIC_DATA])" at bounding box center [209, 326] width 54 height 11
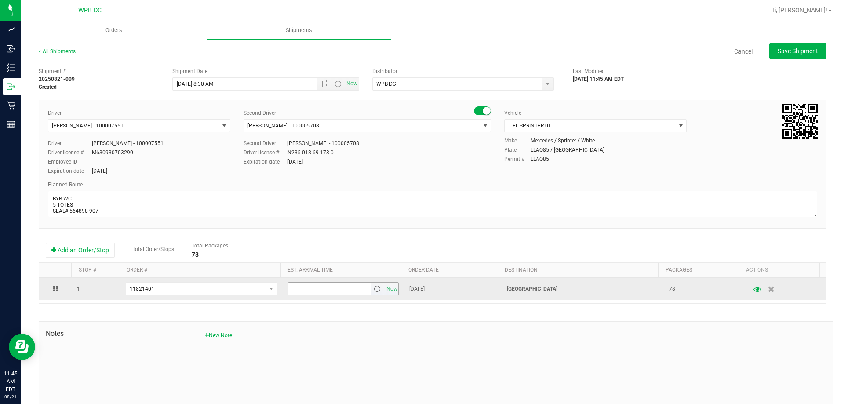
click at [374, 289] on span "select" at bounding box center [377, 288] width 7 height 7
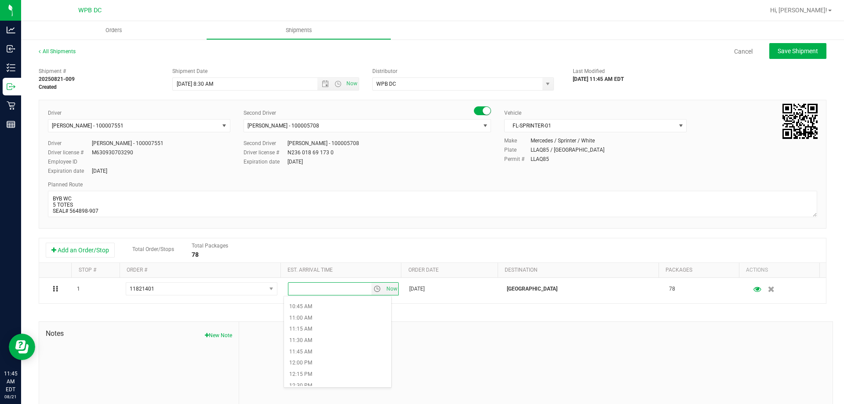
scroll to position [484, 0]
click at [310, 336] on li "11:30 AM" at bounding box center [337, 339] width 107 height 11
click at [798, 47] on span "Save Shipment" at bounding box center [798, 50] width 40 height 7
type input "[DATE] 12:30 PM"
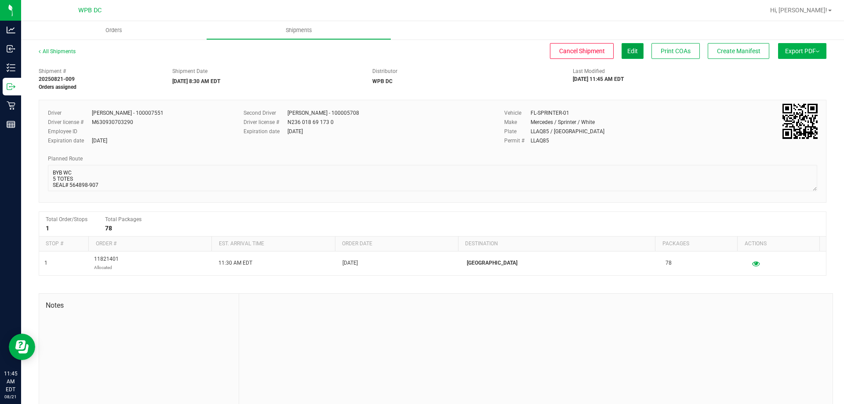
click at [628, 51] on span "Edit" at bounding box center [633, 50] width 11 height 7
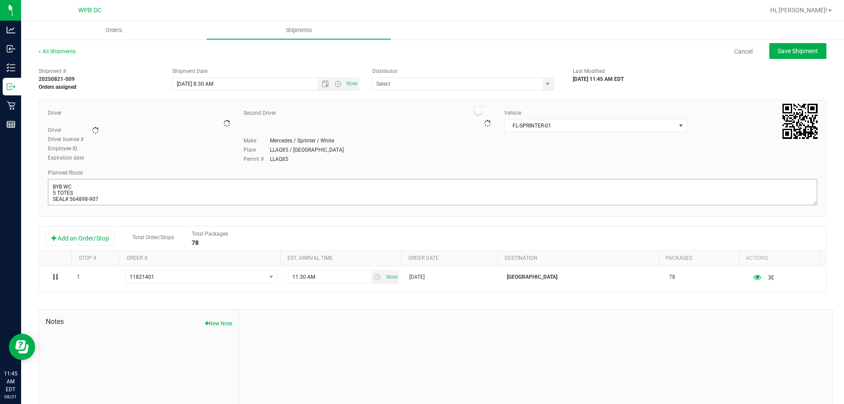
type input "WPB DC"
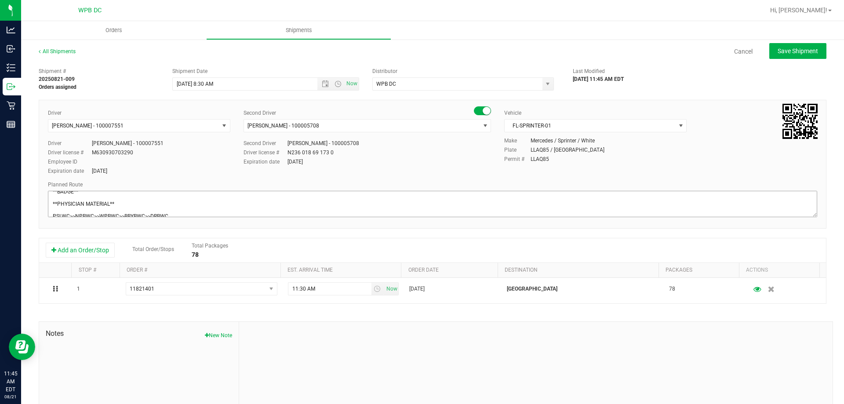
scroll to position [63, 0]
click at [128, 208] on textarea at bounding box center [433, 204] width 770 height 26
type textarea "BYB WC 5 TOTES SEAL# 564898-907 **HASH COINS** **SMALL BAGS** **BADGE** **PHYSI…"
click at [795, 54] on span "Save Shipment" at bounding box center [798, 50] width 40 height 7
type input "[DATE] 12:30 PM"
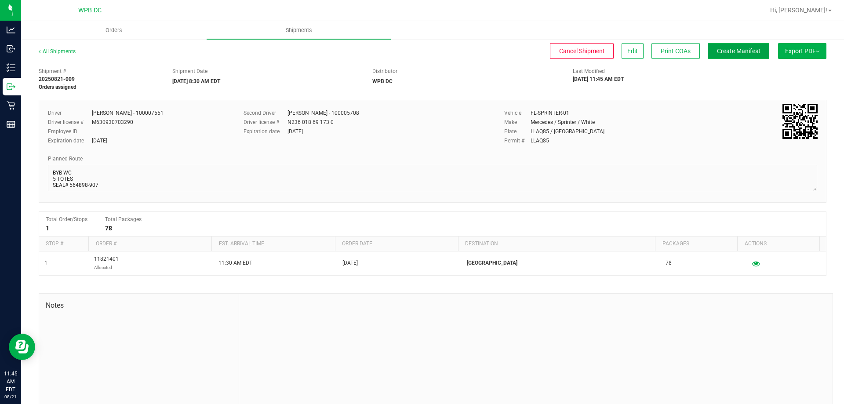
click at [749, 51] on span "Create Manifest" at bounding box center [739, 50] width 44 height 7
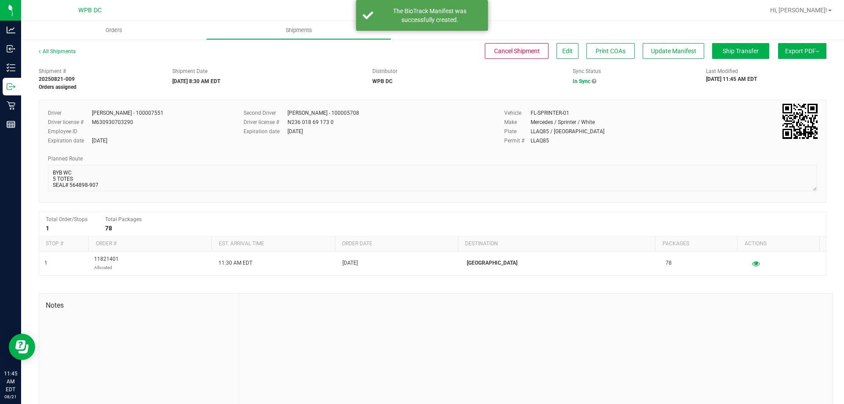
click at [807, 51] on button "Export PDF" at bounding box center [802, 51] width 48 height 16
click at [798, 68] on span "Manifest by Package ID" at bounding box center [790, 70] width 56 height 6
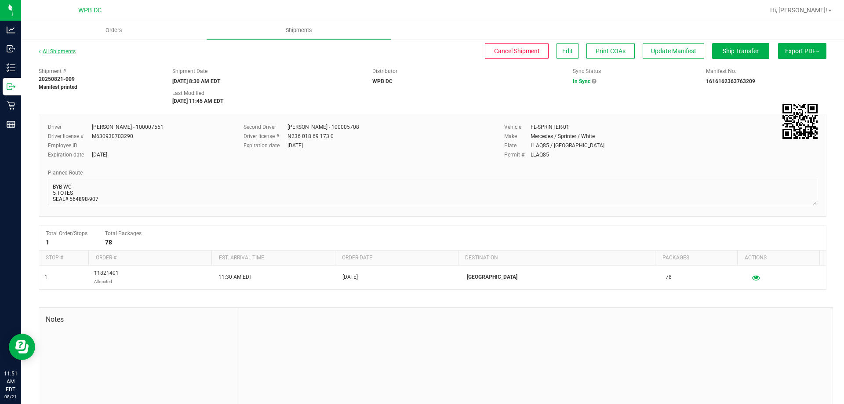
click at [57, 52] on link "All Shipments" at bounding box center [57, 51] width 37 height 6
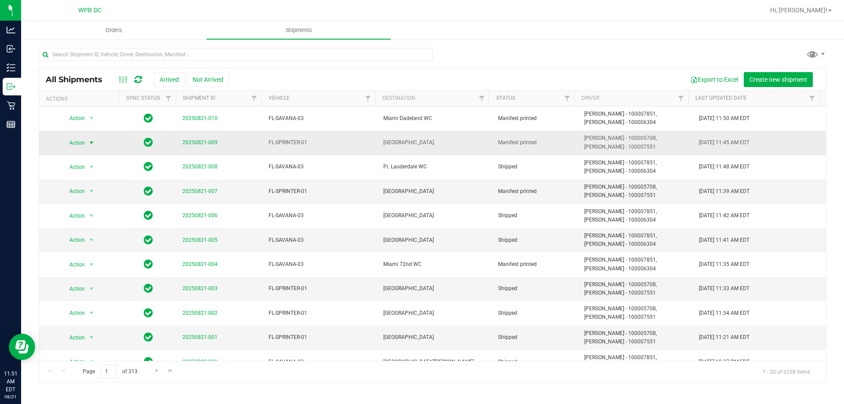
click at [92, 140] on span "select" at bounding box center [91, 142] width 7 height 7
click at [72, 227] on li "Ship shipment" at bounding box center [95, 233] width 66 height 13
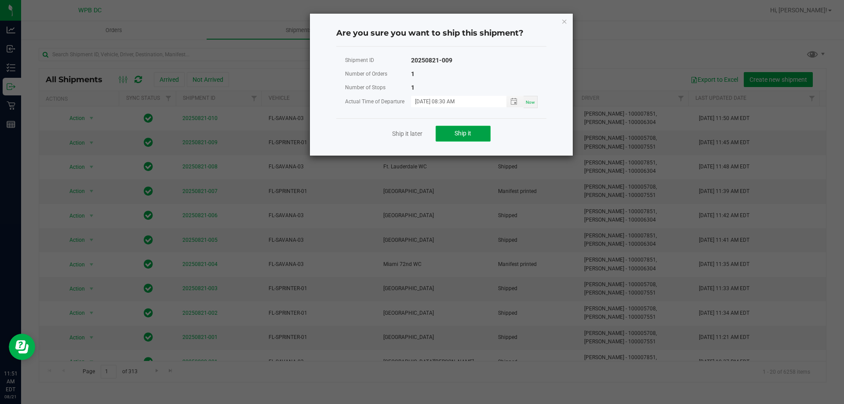
click at [466, 129] on button "Ship it" at bounding box center [463, 134] width 55 height 16
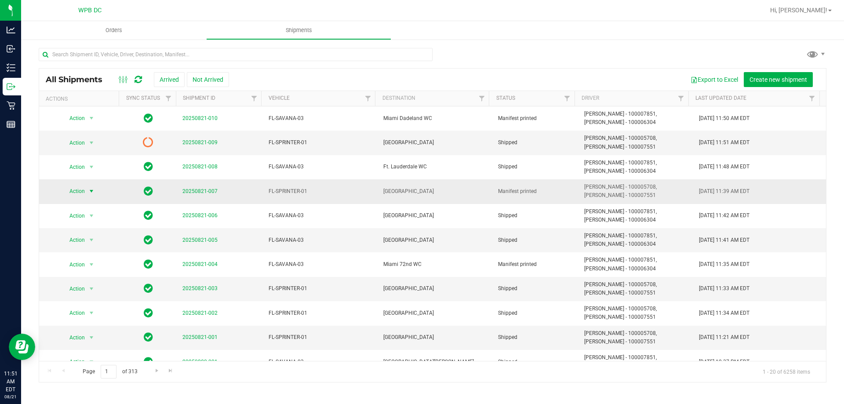
click at [88, 190] on span "select" at bounding box center [91, 191] width 7 height 7
click at [82, 276] on li "Ship shipment" at bounding box center [95, 282] width 66 height 13
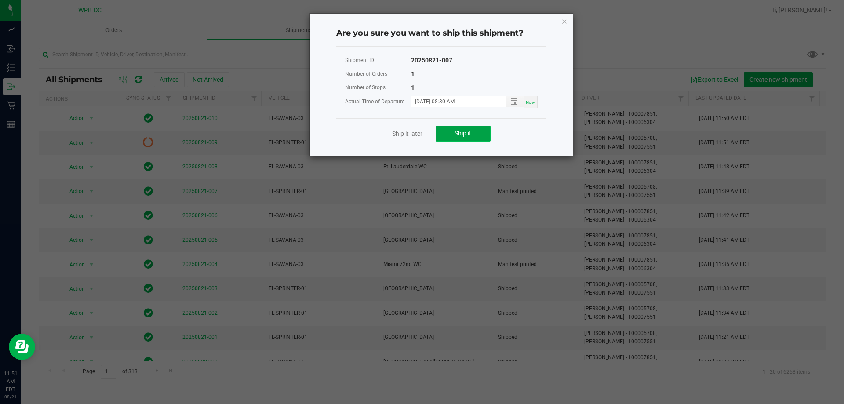
click at [476, 134] on button "Ship it" at bounding box center [463, 134] width 55 height 16
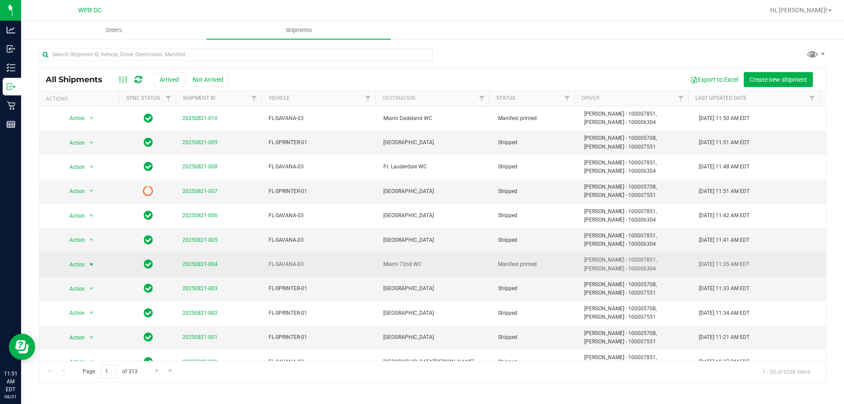
click at [89, 266] on span "select" at bounding box center [91, 264] width 7 height 7
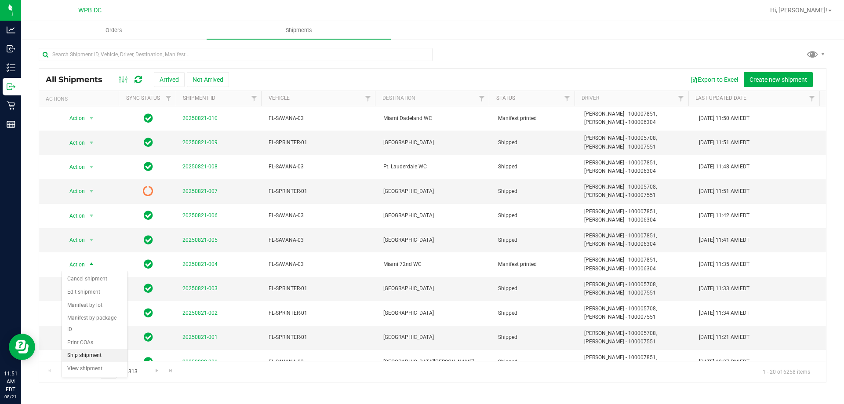
click at [91, 349] on li "Ship shipment" at bounding box center [95, 355] width 66 height 13
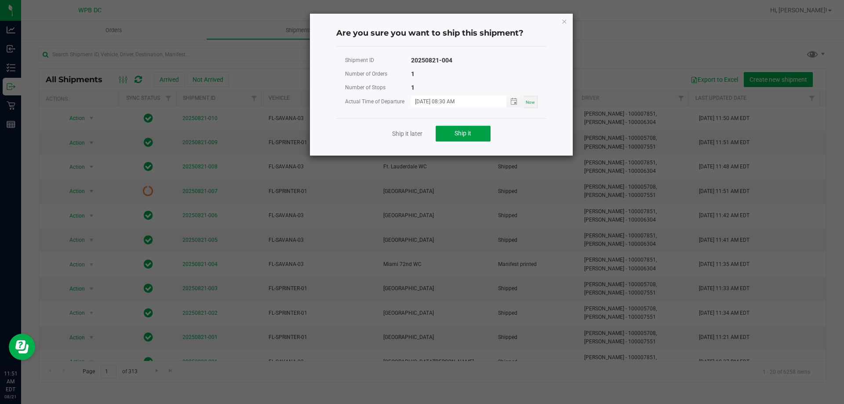
click at [468, 129] on button "Ship it" at bounding box center [463, 134] width 55 height 16
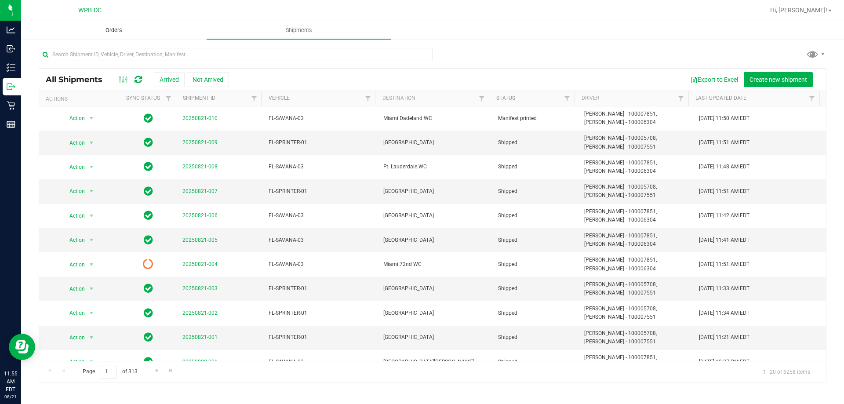
click at [111, 28] on span "Orders" at bounding box center [114, 30] width 40 height 8
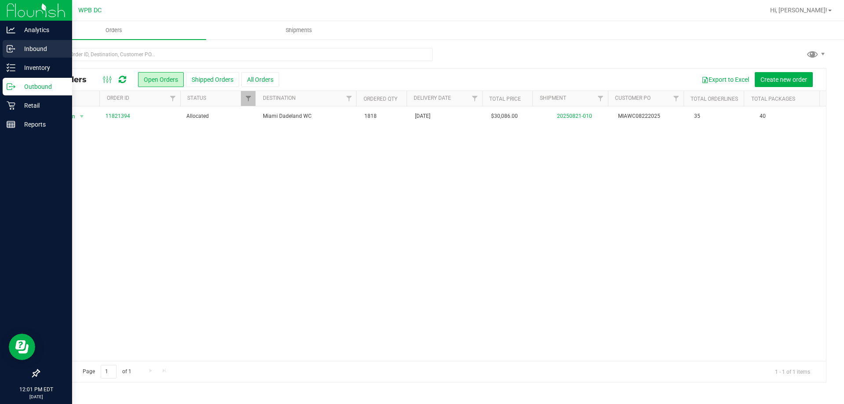
click at [41, 55] on div "Inbound" at bounding box center [37, 49] width 69 height 18
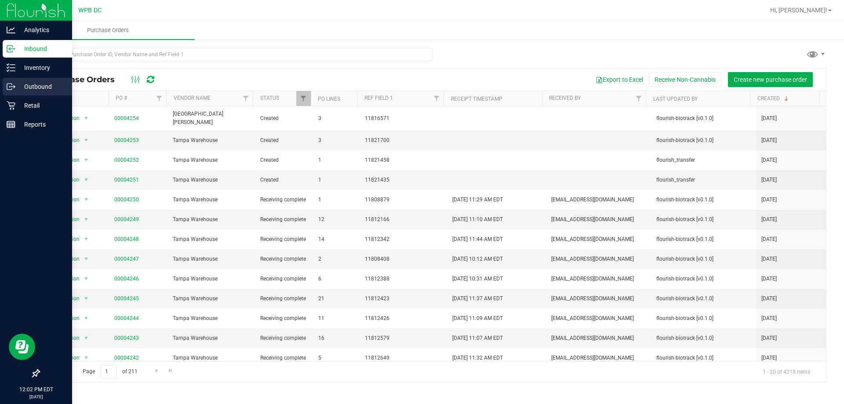
click at [45, 84] on p "Outbound" at bounding box center [41, 86] width 53 height 11
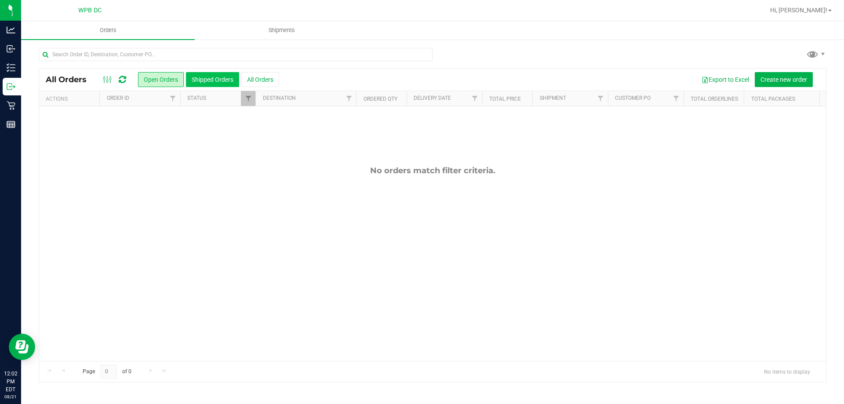
click at [215, 73] on button "Shipped Orders" at bounding box center [212, 79] width 53 height 15
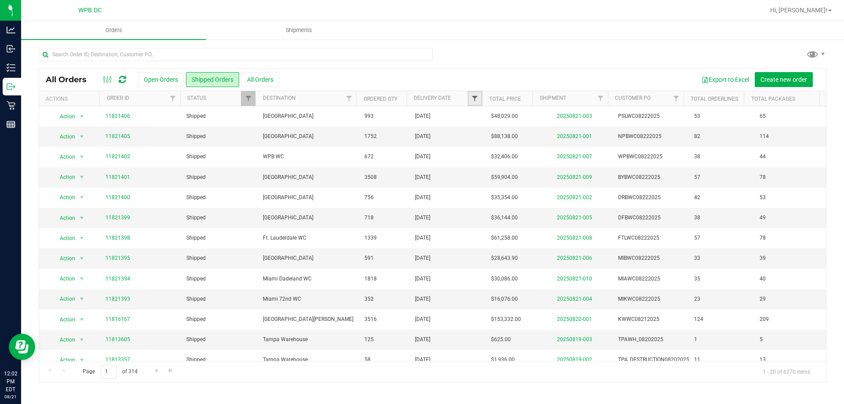
click at [473, 97] on span "Filter" at bounding box center [474, 98] width 7 height 7
click at [557, 154] on span "select" at bounding box center [556, 151] width 7 height 7
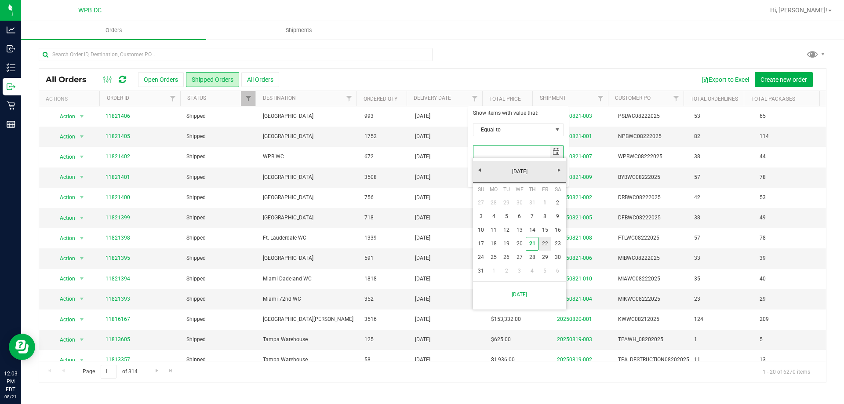
click at [544, 245] on link "22" at bounding box center [545, 244] width 13 height 14
type input "8/22/2025"
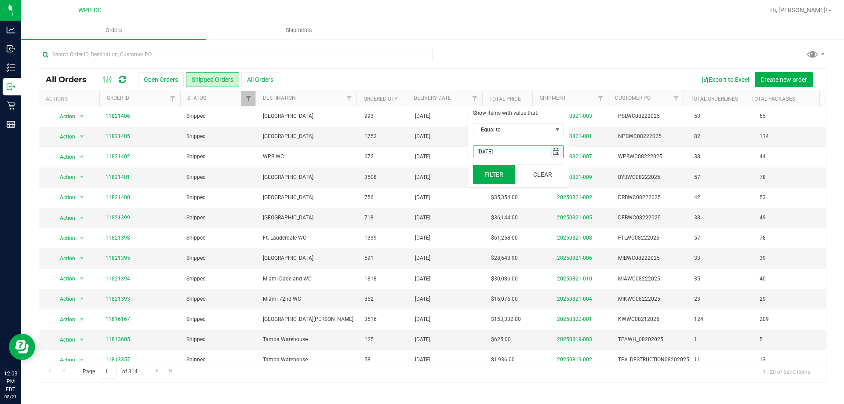
drag, startPoint x: 493, startPoint y: 172, endPoint x: 498, endPoint y: 168, distance: 6.3
click at [497, 169] on button "Filter" at bounding box center [494, 174] width 42 height 19
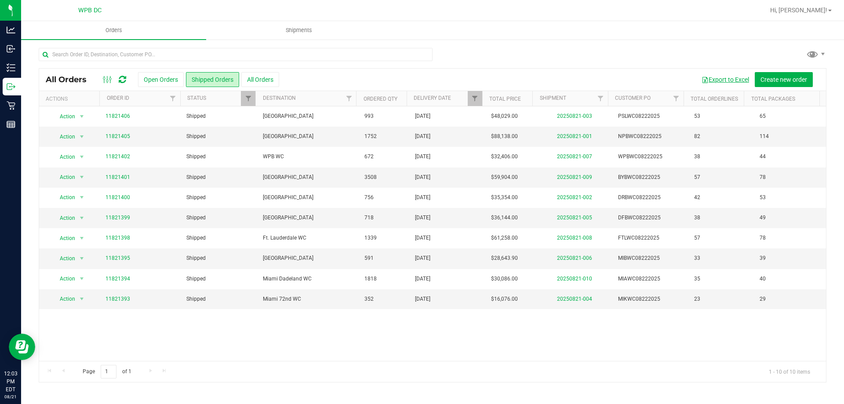
click at [723, 77] on button "Export to Excel" at bounding box center [725, 79] width 59 height 15
click at [120, 259] on link "11821395" at bounding box center [118, 258] width 25 height 8
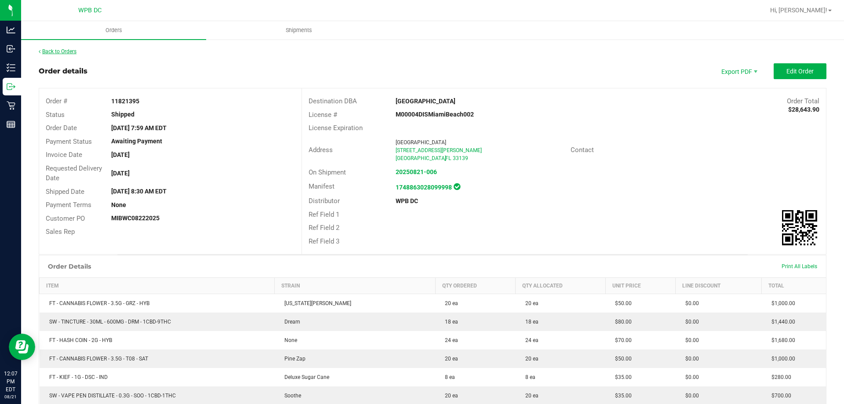
click at [41, 50] on link "Back to Orders" at bounding box center [58, 51] width 38 height 6
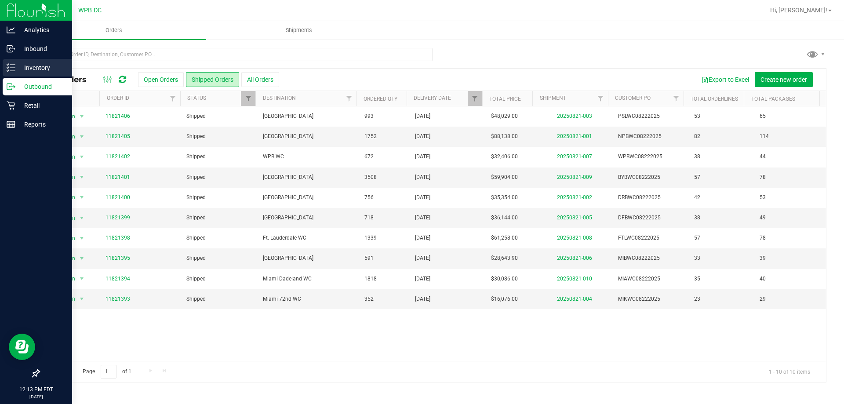
click at [32, 64] on p "Inventory" at bounding box center [41, 67] width 53 height 11
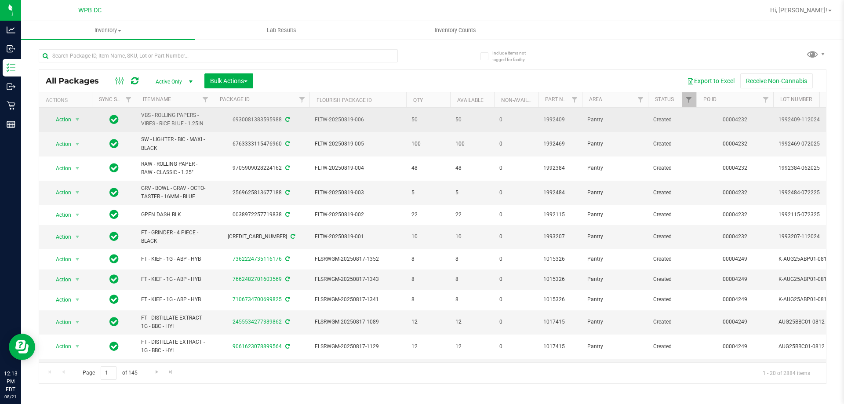
click at [160, 128] on span "VBS - ROLLING PAPERS - VIBES - RICE BLUE - 1.25IN" at bounding box center [174, 119] width 66 height 17
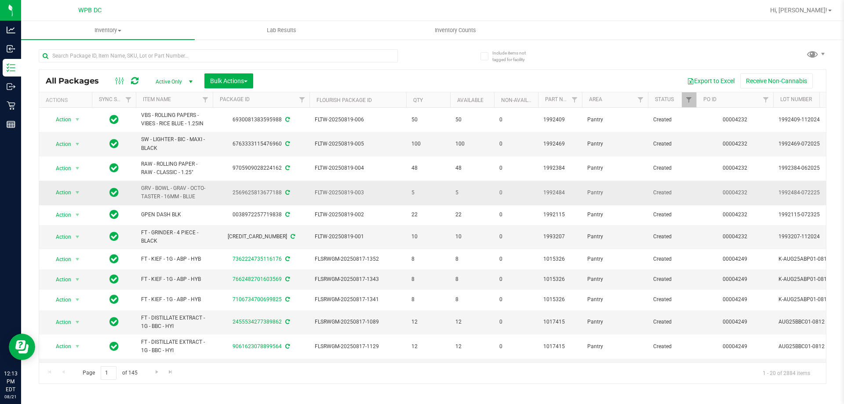
click at [164, 196] on span "GRV - BOWL - GRAV - OCTO-TASTER - 16MM - BLUE" at bounding box center [174, 192] width 66 height 17
click at [74, 190] on span "select" at bounding box center [77, 192] width 7 height 7
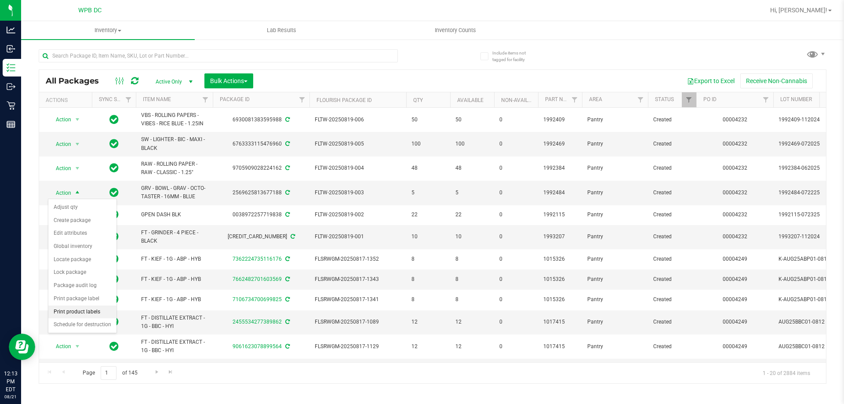
click at [67, 314] on li "Print product labels" at bounding box center [82, 312] width 68 height 13
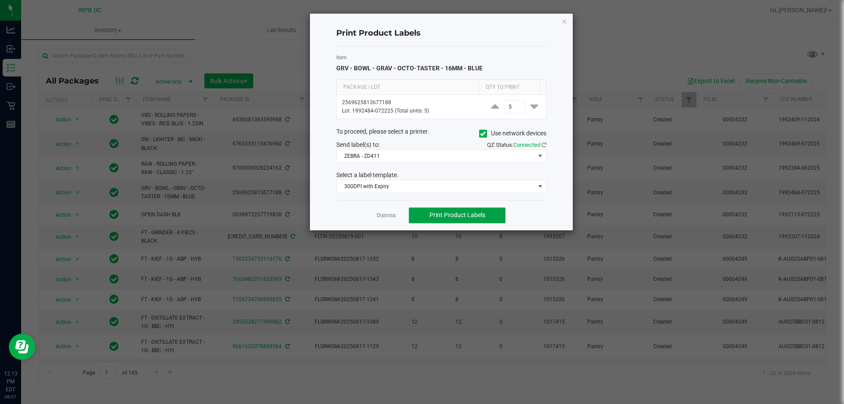
click at [457, 215] on span "Print Product Labels" at bounding box center [458, 215] width 56 height 7
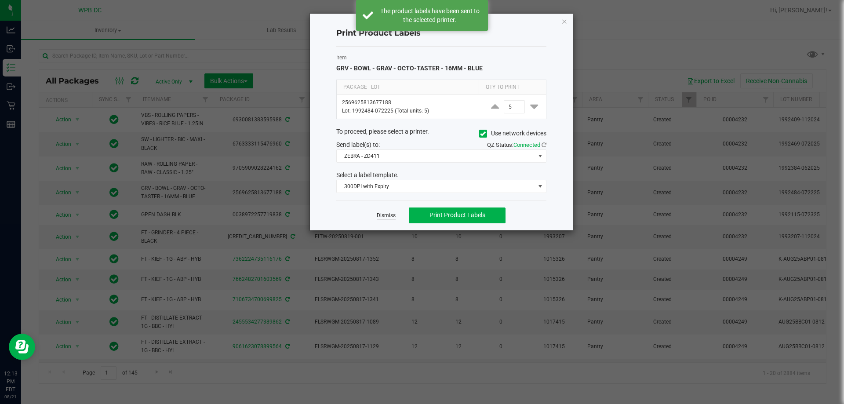
click at [383, 212] on link "Dismiss" at bounding box center [386, 215] width 19 height 7
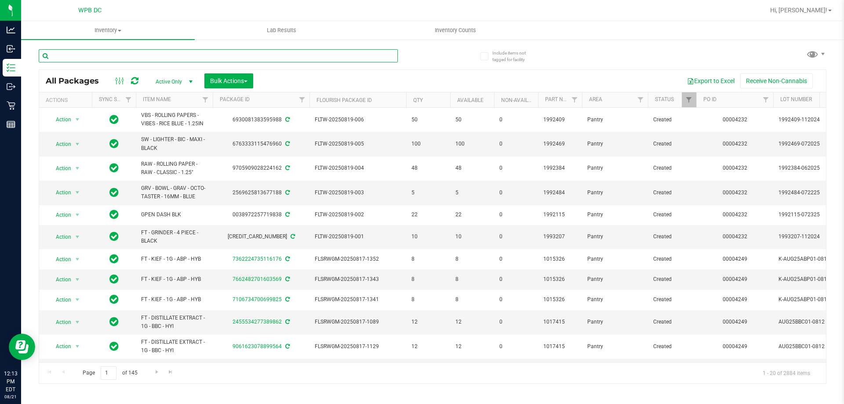
click at [132, 57] on input "text" at bounding box center [218, 55] width 359 height 13
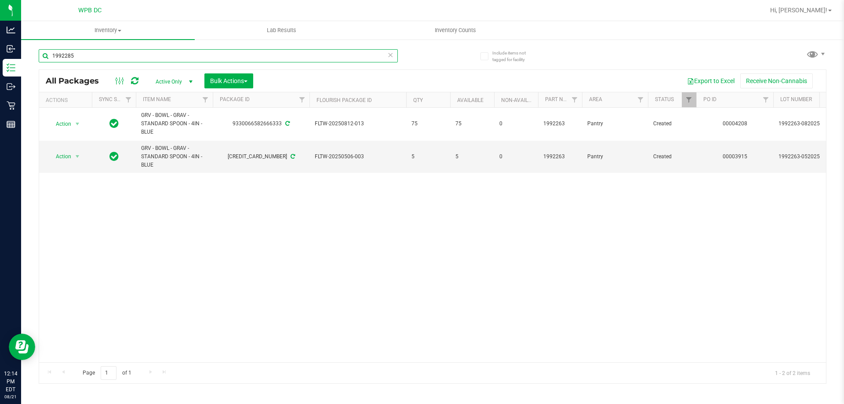
type input "1992285"
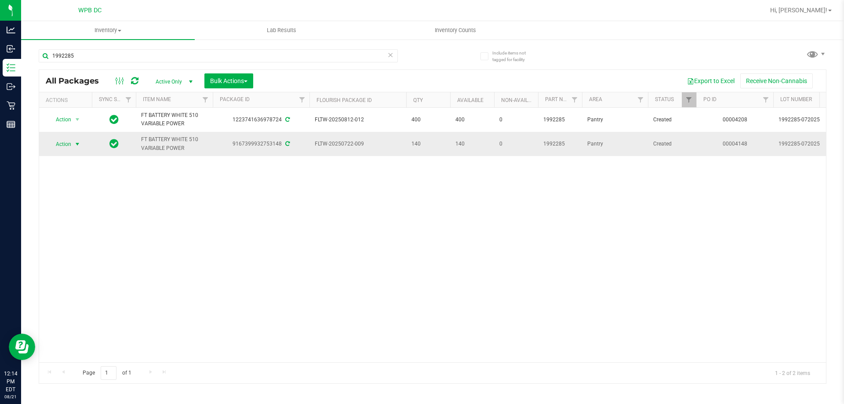
click at [73, 144] on span "select" at bounding box center [77, 144] width 11 height 12
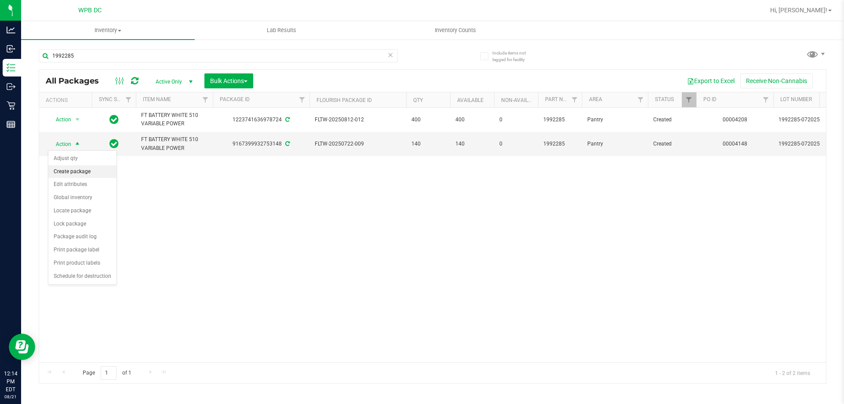
click at [79, 173] on li "Create package" at bounding box center [82, 171] width 68 height 13
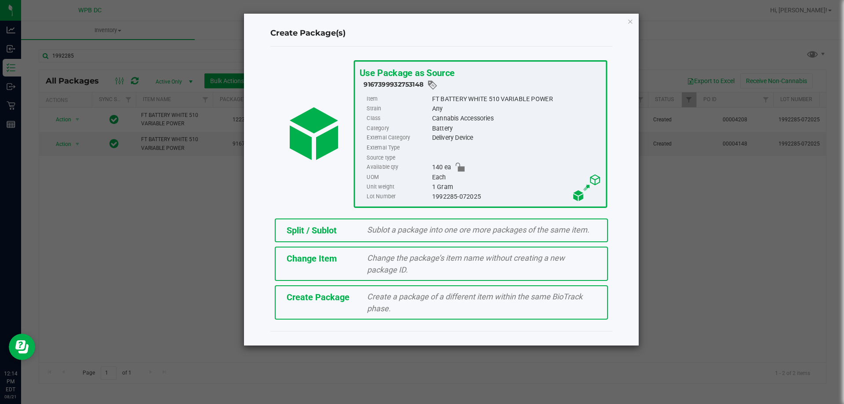
click at [631, 20] on icon "button" at bounding box center [631, 21] width 6 height 11
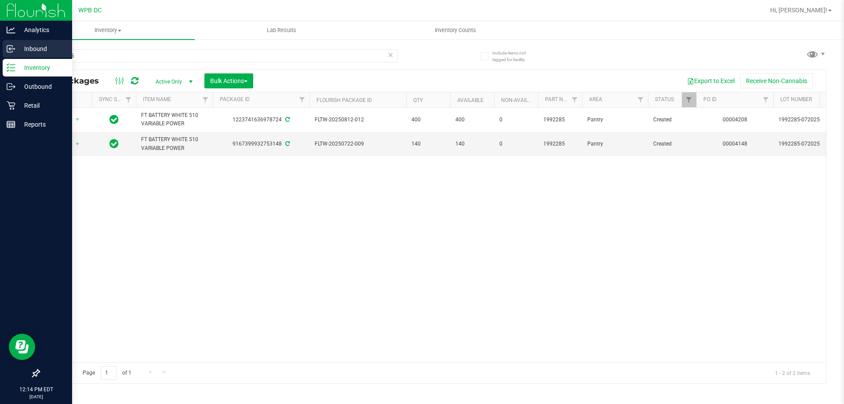
click at [22, 48] on p "Inbound" at bounding box center [41, 49] width 53 height 11
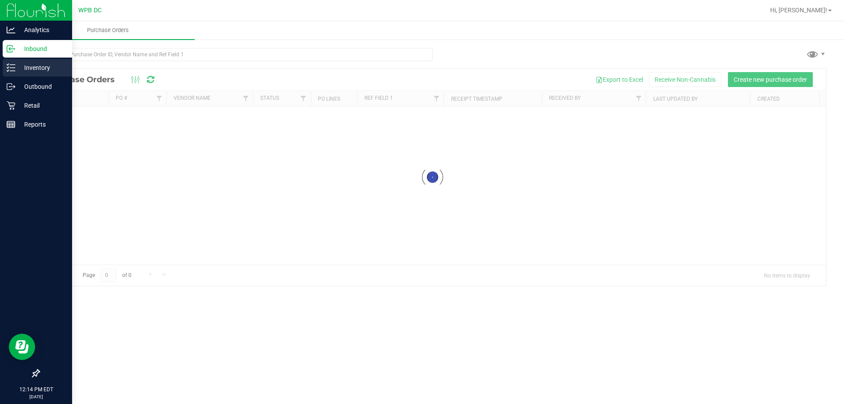
click at [47, 64] on p "Inventory" at bounding box center [41, 67] width 53 height 11
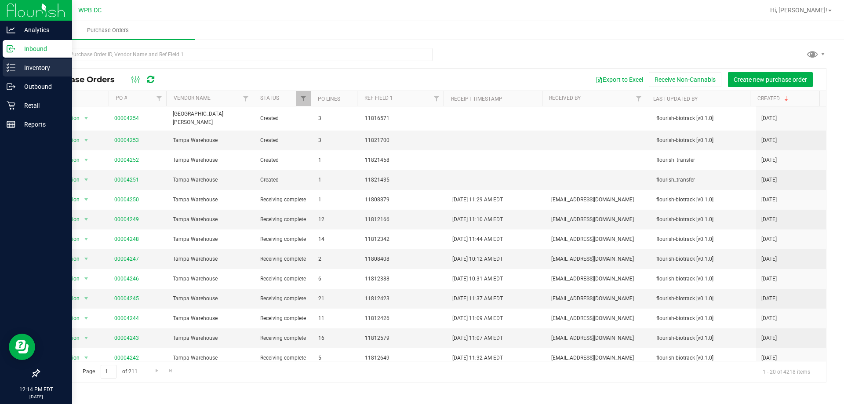
click at [15, 65] on line at bounding box center [12, 65] width 5 height 0
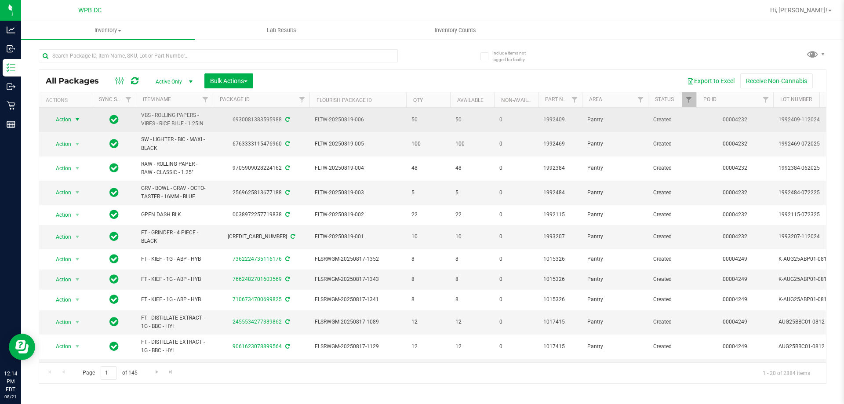
click at [76, 119] on span "select" at bounding box center [77, 119] width 7 height 7
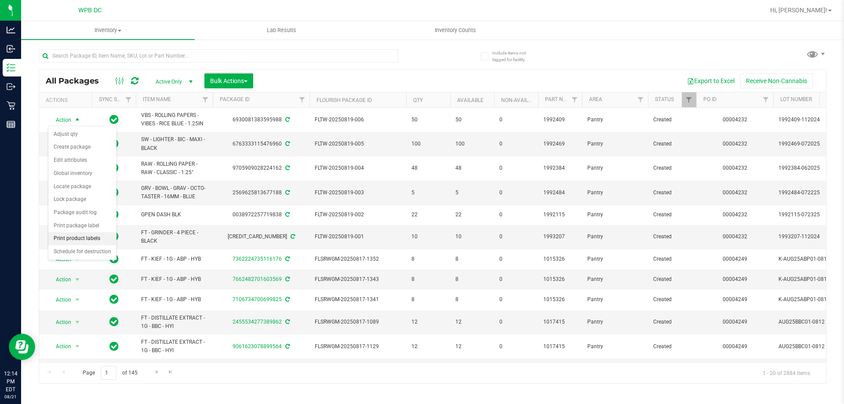
click at [71, 241] on li "Print product labels" at bounding box center [82, 238] width 68 height 13
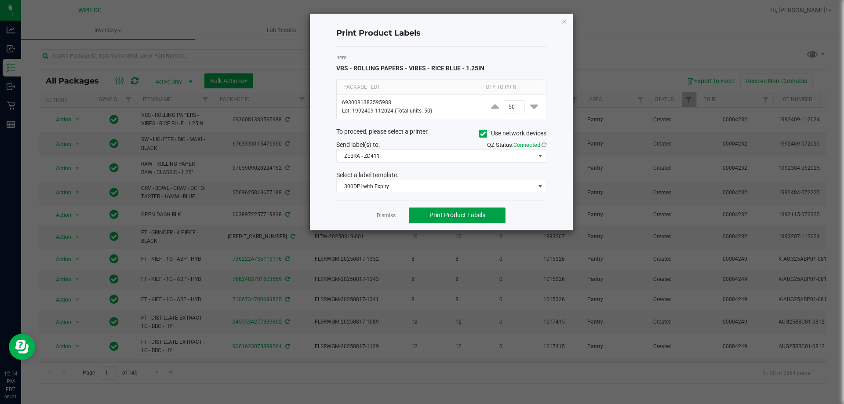
click at [452, 212] on span "Print Product Labels" at bounding box center [458, 215] width 56 height 7
click at [384, 216] on link "Dismiss" at bounding box center [386, 215] width 19 height 7
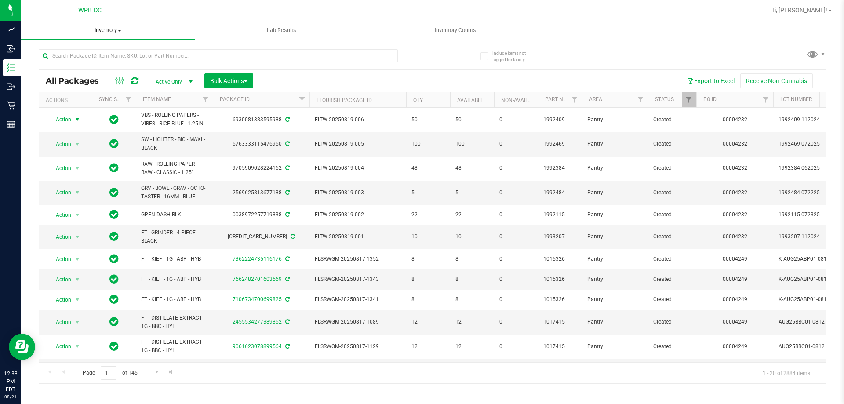
click at [113, 32] on span "Inventory" at bounding box center [108, 30] width 174 height 8
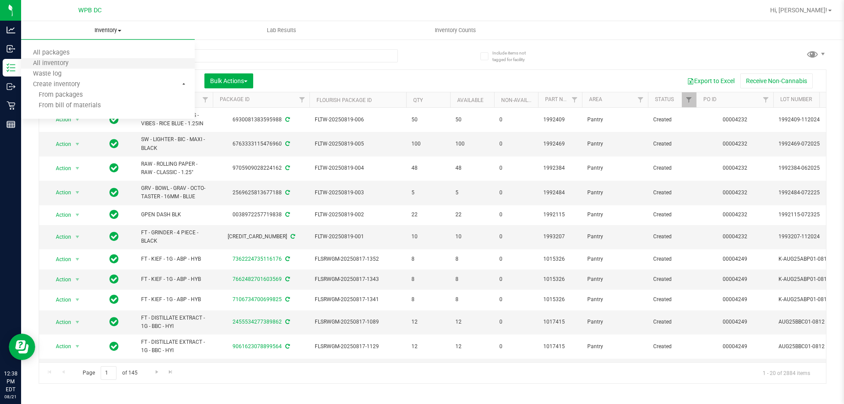
click at [74, 58] on li "All inventory" at bounding box center [108, 63] width 174 height 11
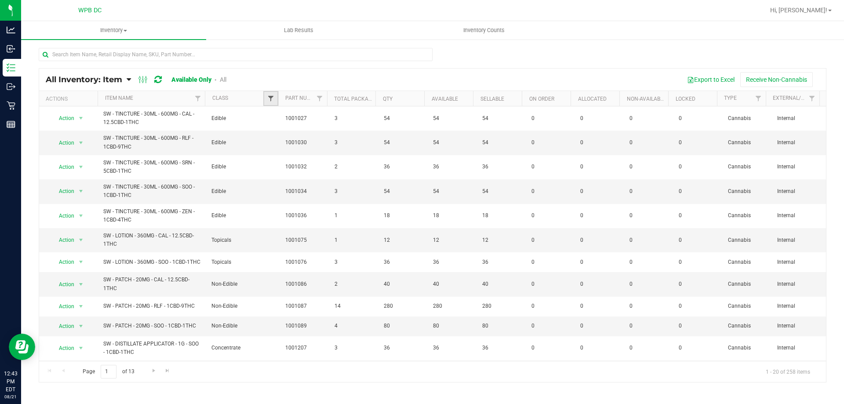
click at [272, 99] on span "Filter" at bounding box center [270, 98] width 7 height 7
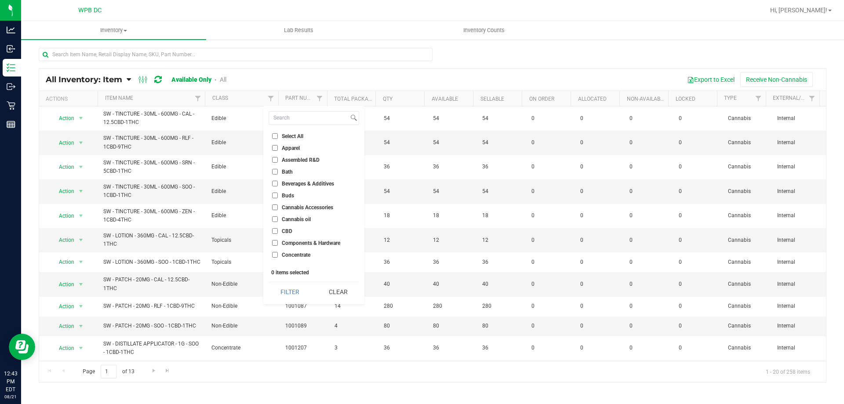
click at [277, 206] on input "Cannabis Accessories" at bounding box center [275, 208] width 6 height 6
checkbox input "true"
click at [301, 288] on button "Filter" at bounding box center [290, 291] width 42 height 19
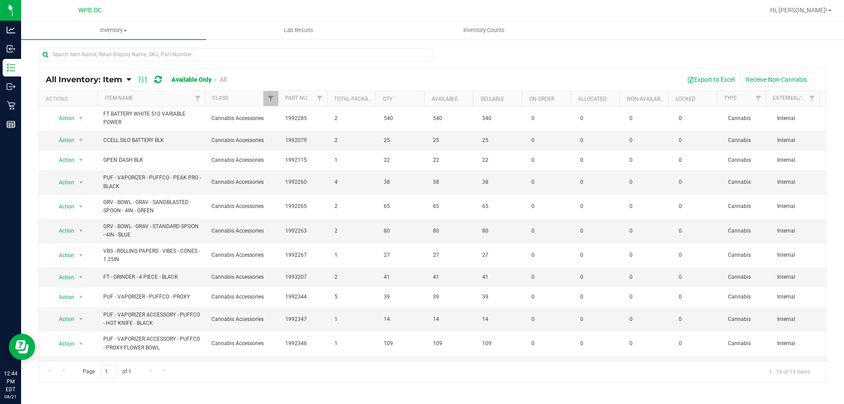
click at [146, 97] on th "Item Name" at bounding box center [151, 98] width 107 height 15
